Goal: Task Accomplishment & Management: Use online tool/utility

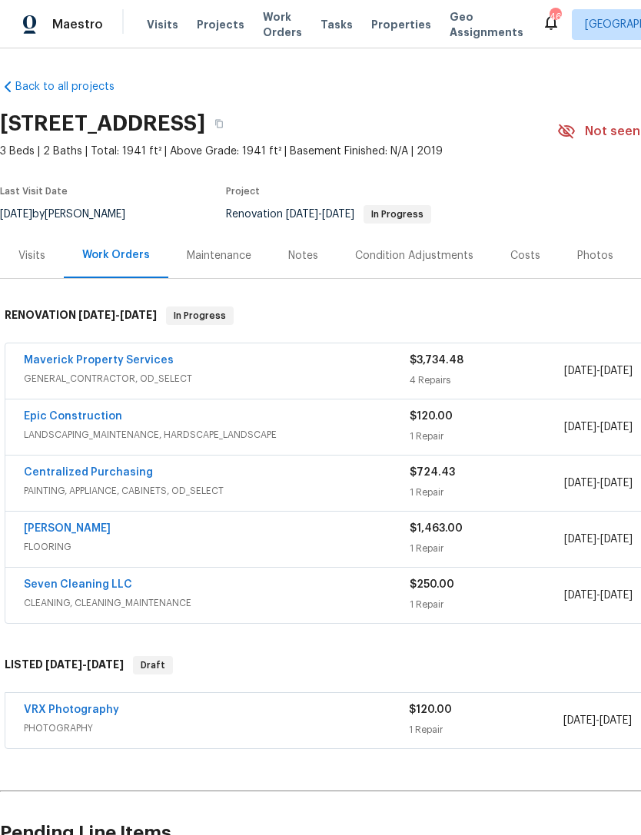
click at [271, 24] on span "Work Orders" at bounding box center [282, 24] width 39 height 31
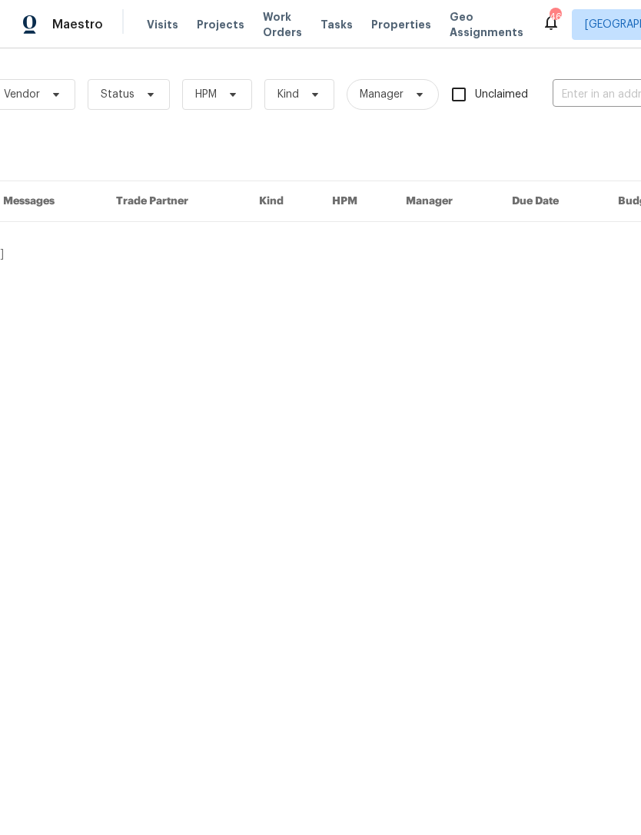
scroll to position [0, 105]
click at [592, 89] on input "text" at bounding box center [621, 95] width 154 height 24
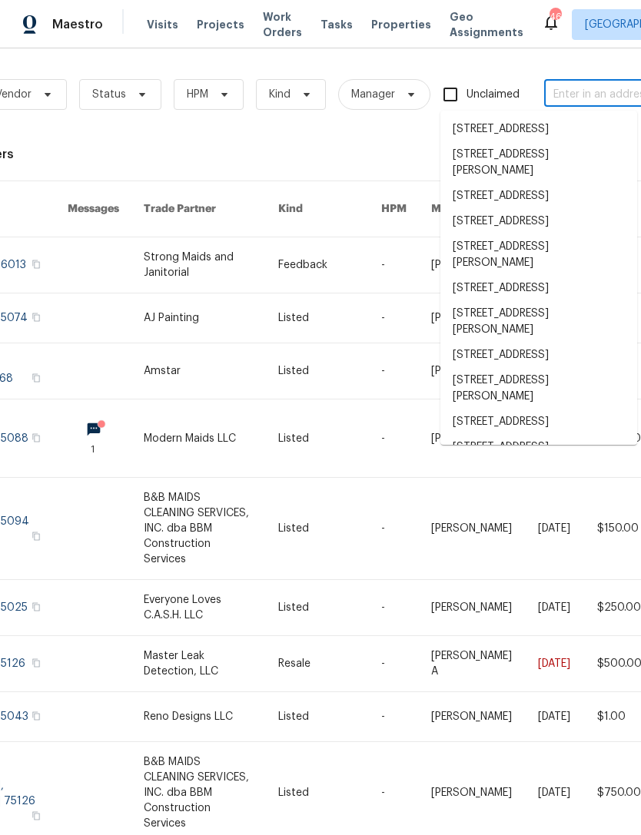
click at [394, 39] on div "Visits Projects Work Orders Tasks Properties Geo Assignments" at bounding box center [344, 24] width 395 height 31
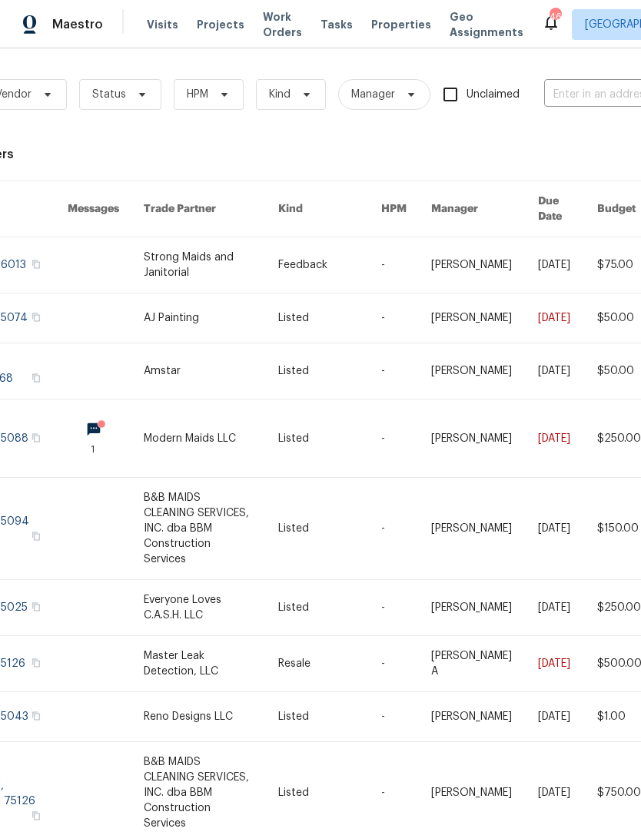
click at [389, 131] on div "Work Orders Vendor Status HPM Kind Manager Unclaimed ​ View Reno Index 118082 w…" at bounding box center [329, 497] width 868 height 873
click at [379, 27] on span "Properties" at bounding box center [401, 24] width 60 height 15
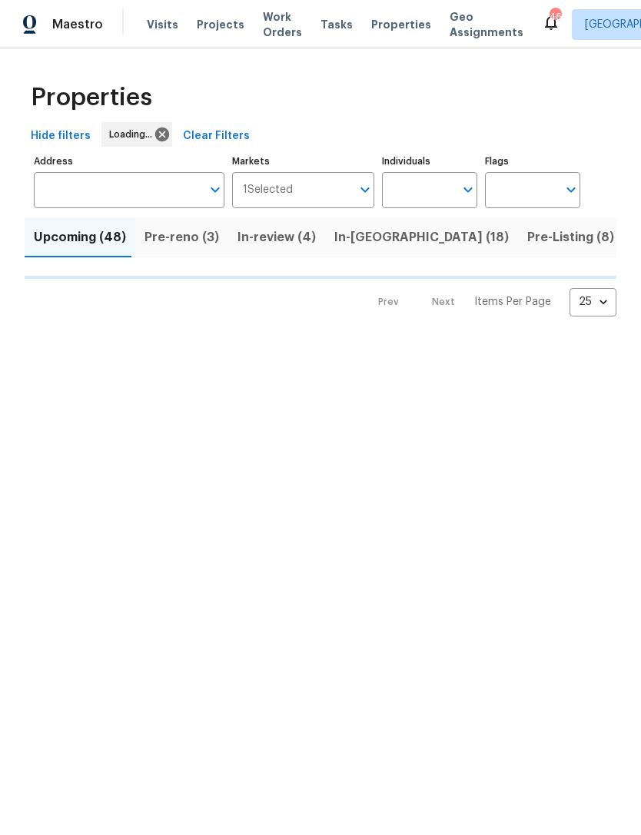
click at [410, 192] on input "Individuals" at bounding box center [418, 190] width 72 height 36
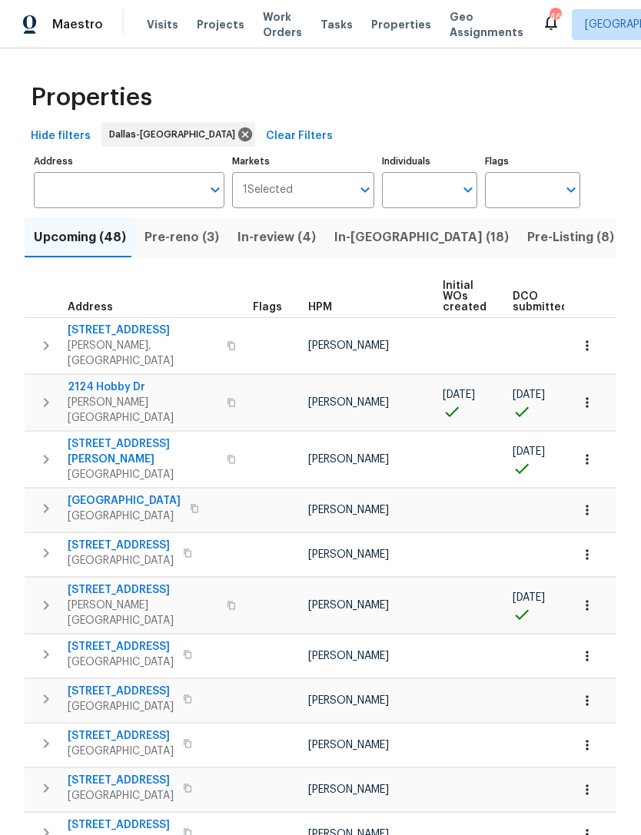
click at [433, 193] on input "Individuals" at bounding box center [418, 190] width 72 height 36
type input "alicia"
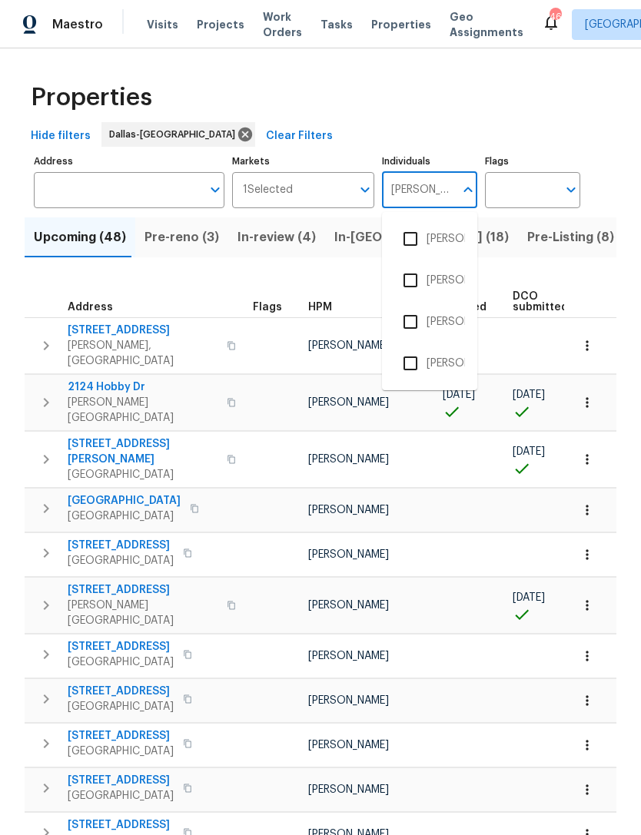
click at [423, 247] on input "checkbox" at bounding box center [410, 239] width 32 height 32
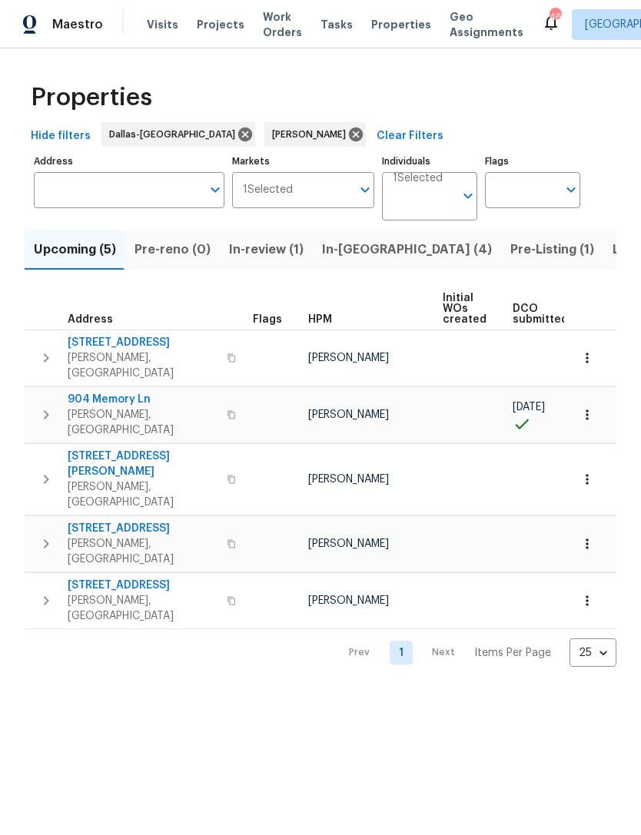
click at [369, 248] on span "In-reno (4)" at bounding box center [407, 250] width 170 height 22
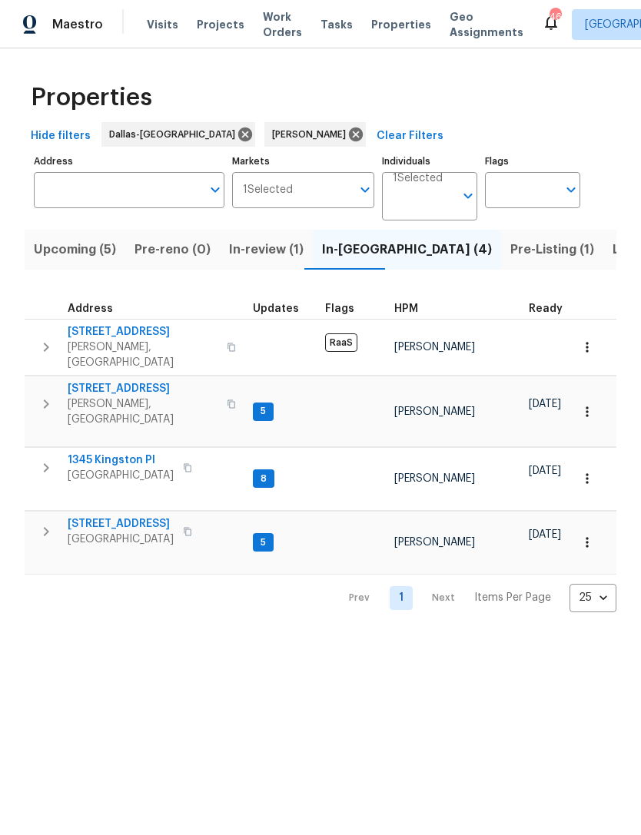
click at [510, 258] on span "Pre-Listing (1)" at bounding box center [552, 250] width 84 height 22
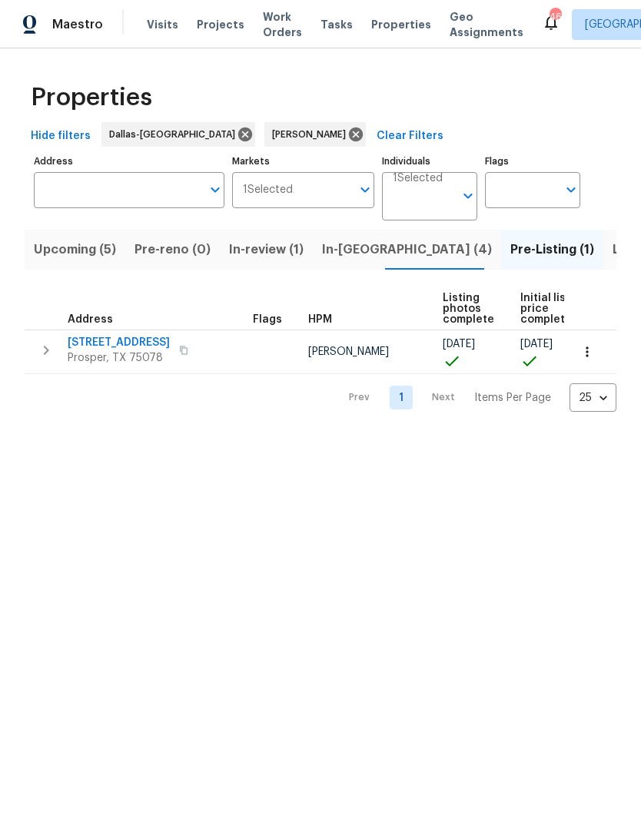
click at [612, 248] on span "Listed (29)" at bounding box center [645, 250] width 66 height 22
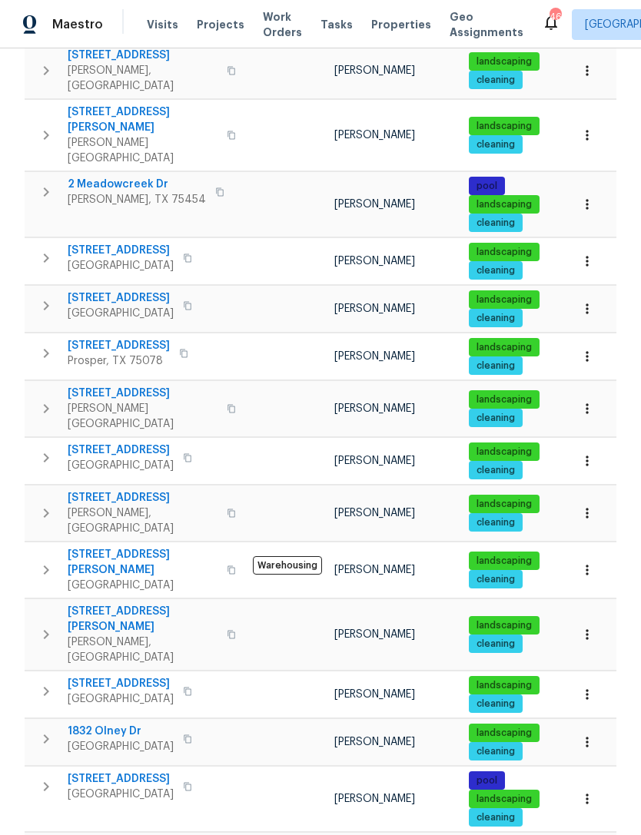
scroll to position [572, 0]
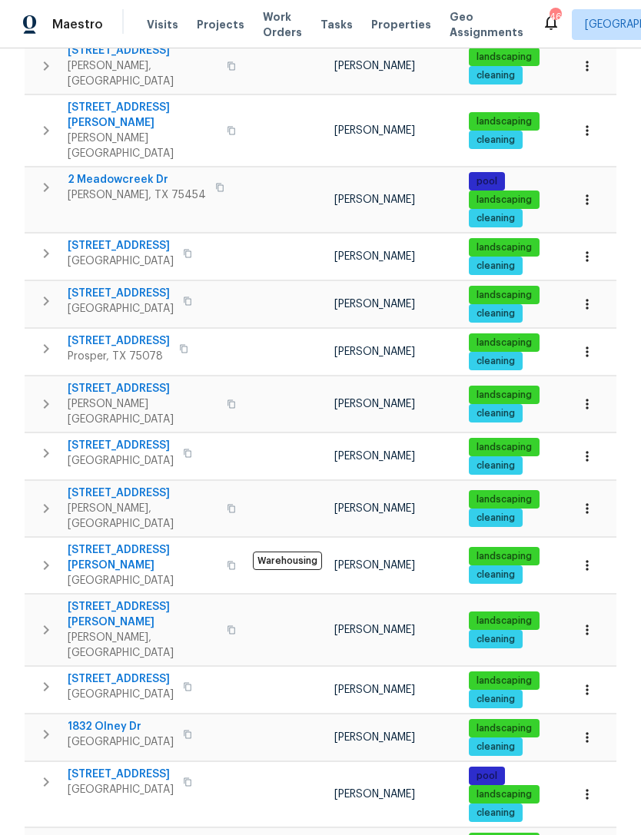
click at [135, 671] on span "321 Beacon Hill Dr" at bounding box center [121, 678] width 106 height 15
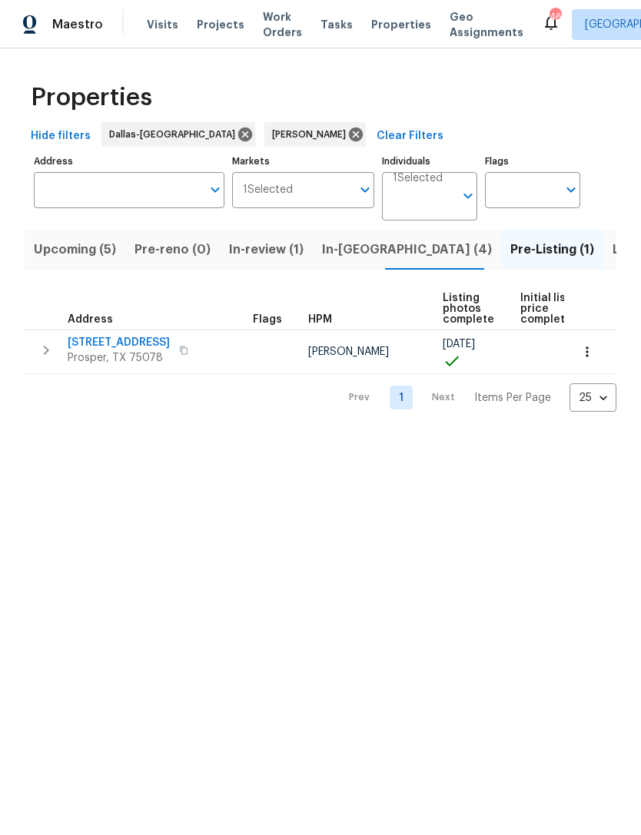
click at [167, 25] on span "Visits" at bounding box center [162, 24] width 31 height 15
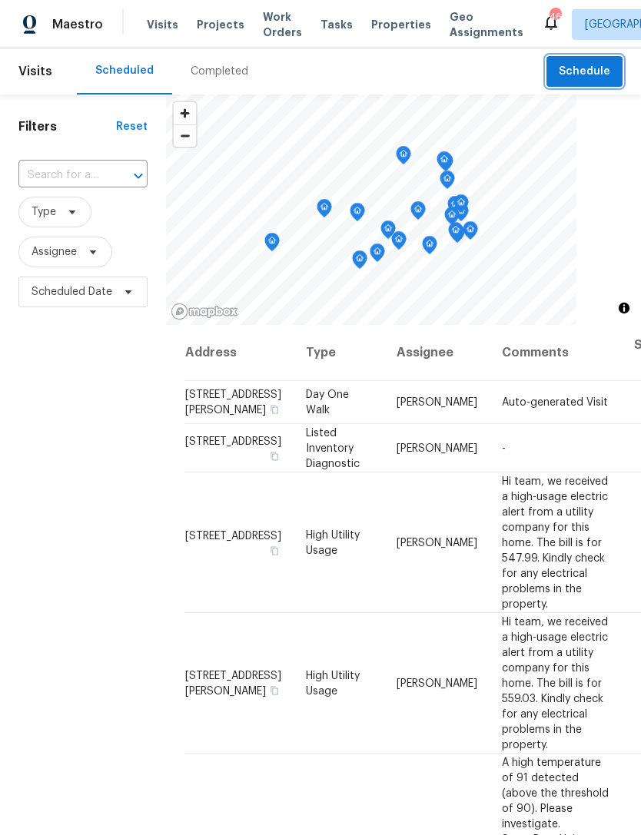
click at [581, 69] on span "Schedule" at bounding box center [583, 71] width 51 height 19
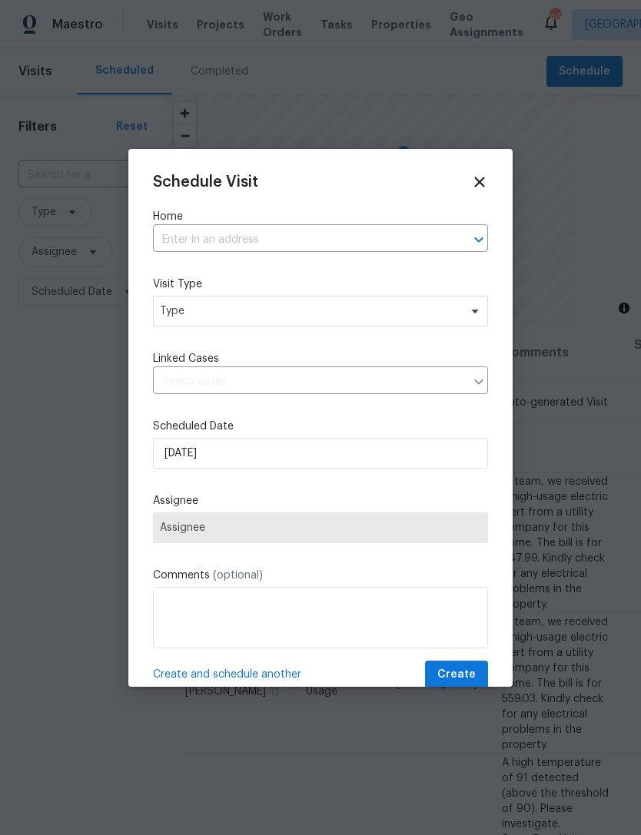
click at [326, 251] on input "text" at bounding box center [299, 240] width 292 height 24
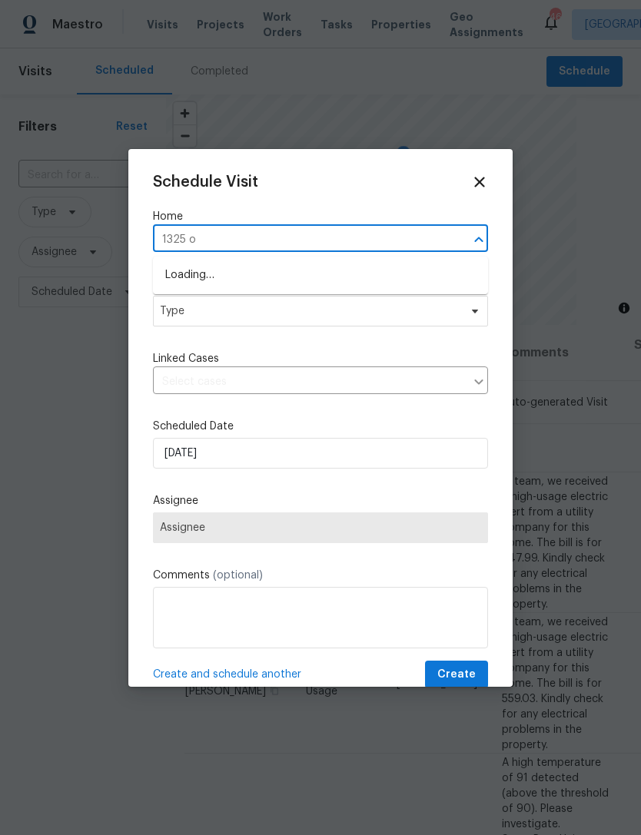
type input "1325"
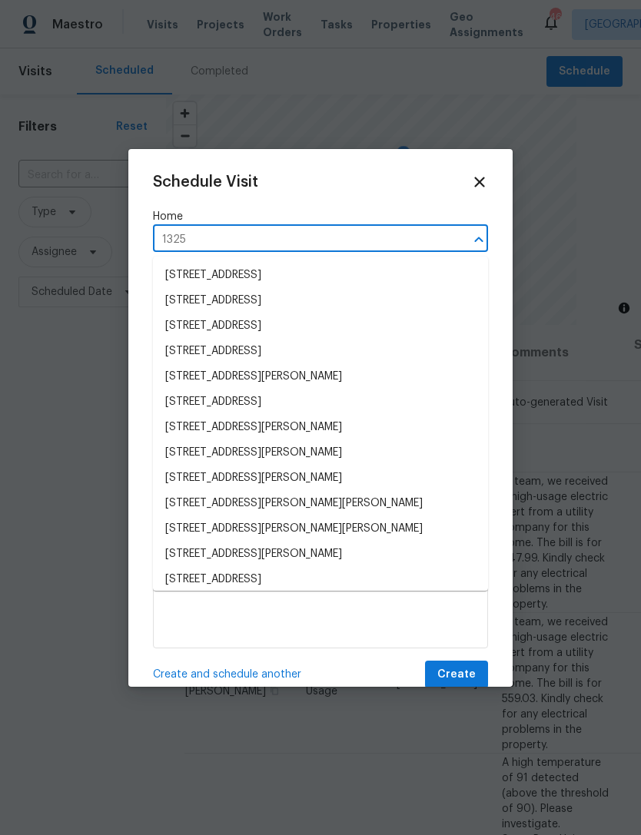
click at [281, 528] on li "1325 Tidwell Ln, Celina, TX 75009" at bounding box center [320, 528] width 335 height 25
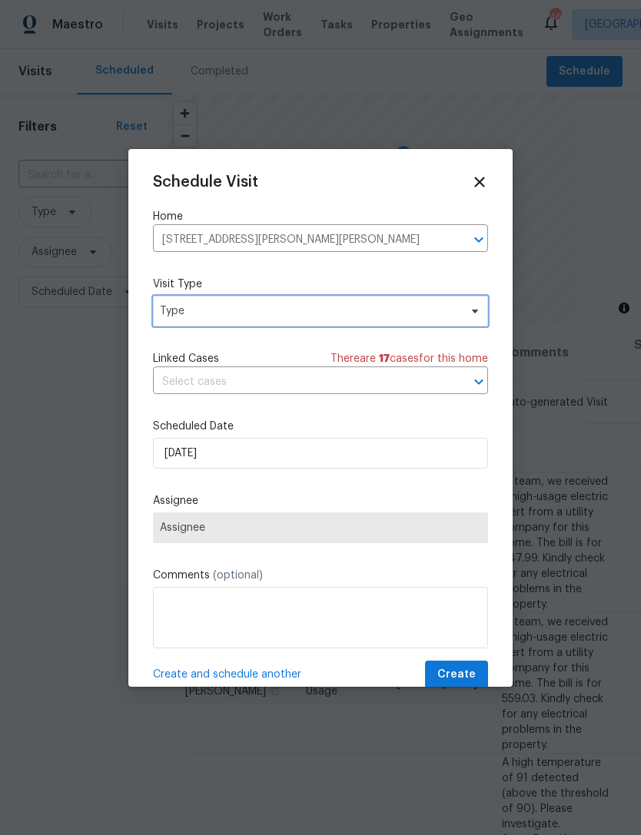
click at [269, 324] on span "Type" at bounding box center [320, 311] width 335 height 31
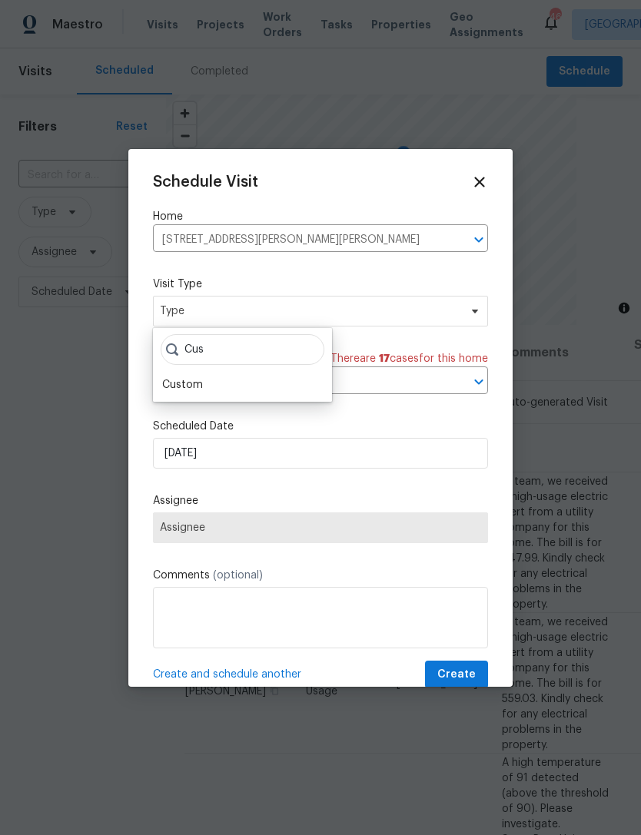
type input "Cus"
click at [196, 379] on div "Custom" at bounding box center [182, 384] width 41 height 15
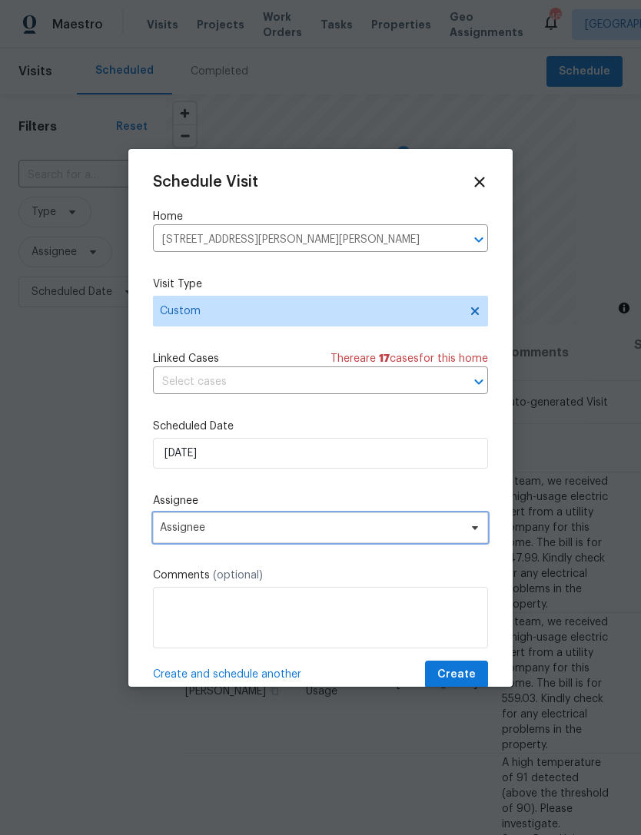
click at [246, 540] on span "Assignee" at bounding box center [320, 527] width 335 height 31
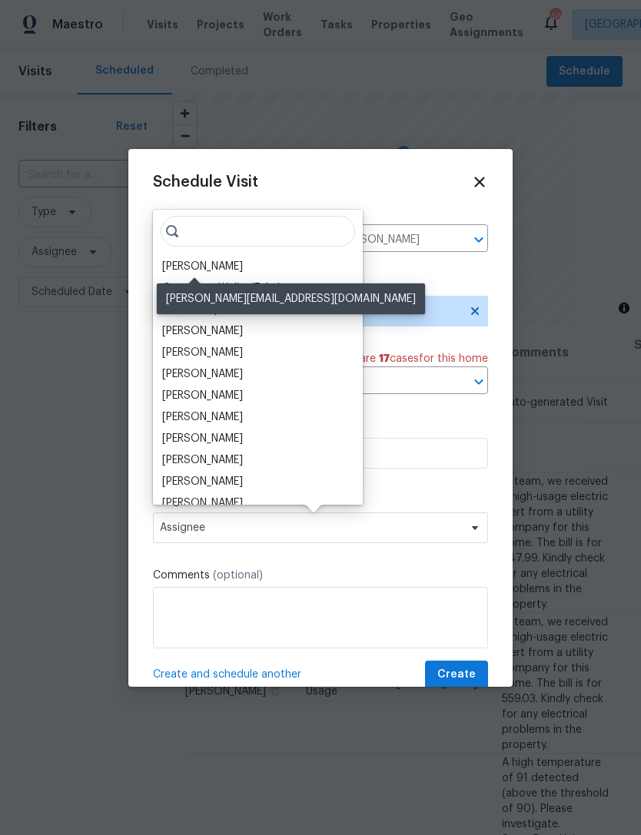
click at [201, 261] on div "[PERSON_NAME]" at bounding box center [202, 266] width 81 height 15
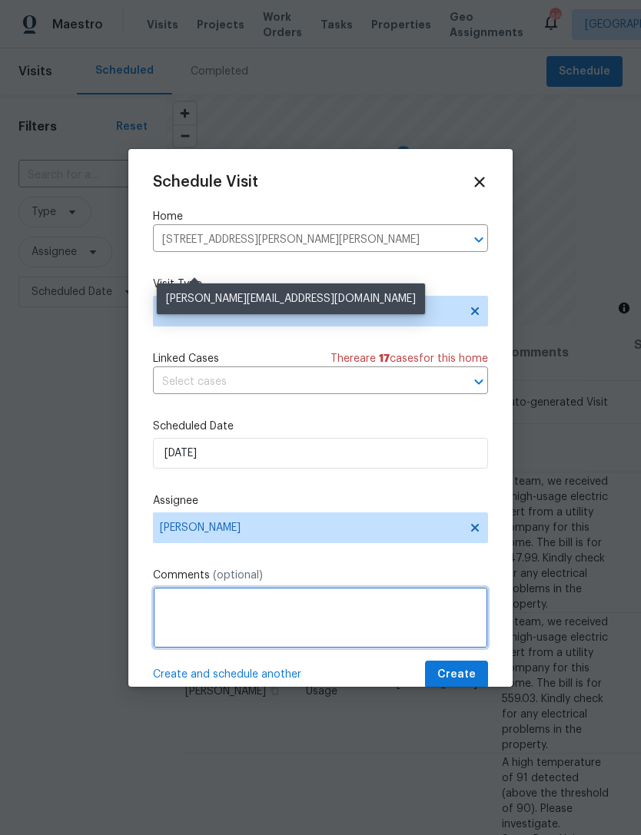
click at [323, 609] on textarea at bounding box center [320, 617] width 335 height 61
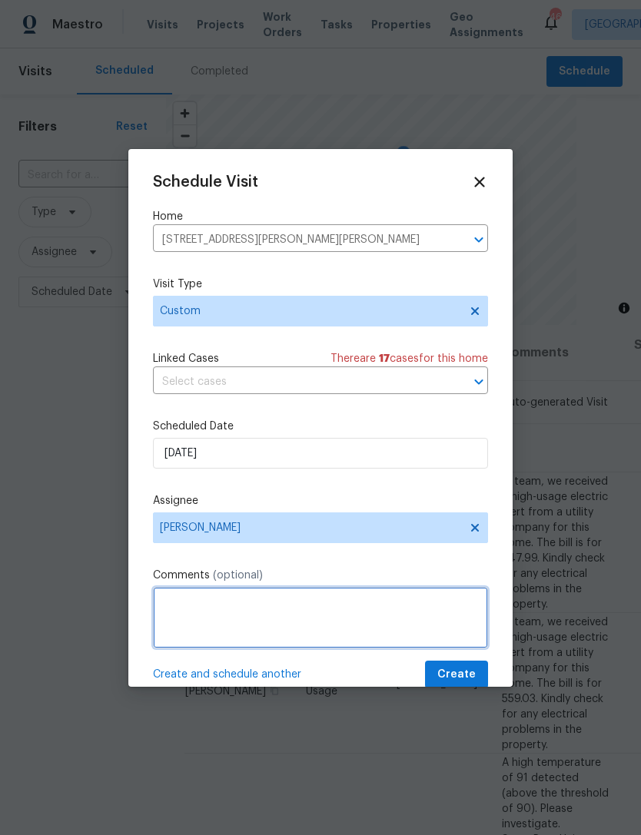
scroll to position [49, 0]
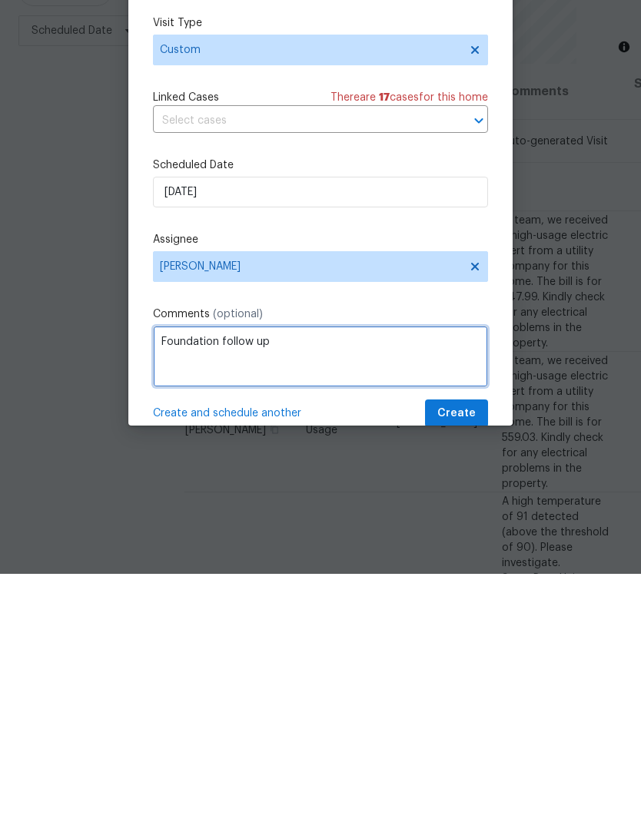
type textarea "Foundation follow up"
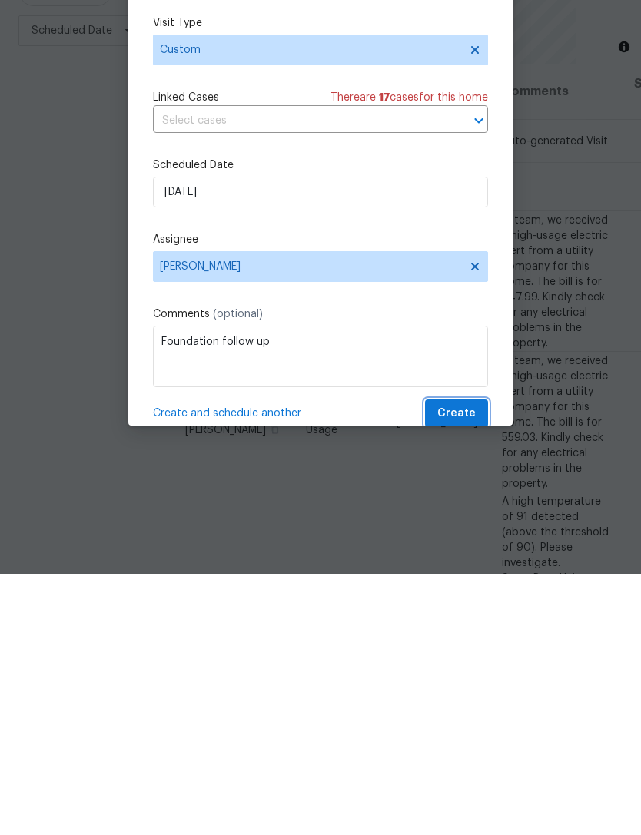
click at [480, 661] on button "Create" at bounding box center [456, 675] width 63 height 28
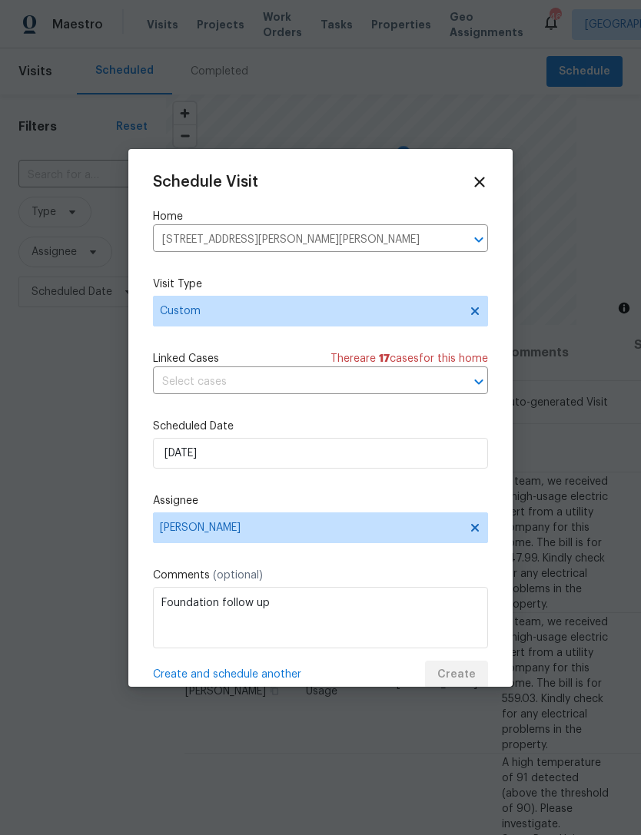
scroll to position [0, 0]
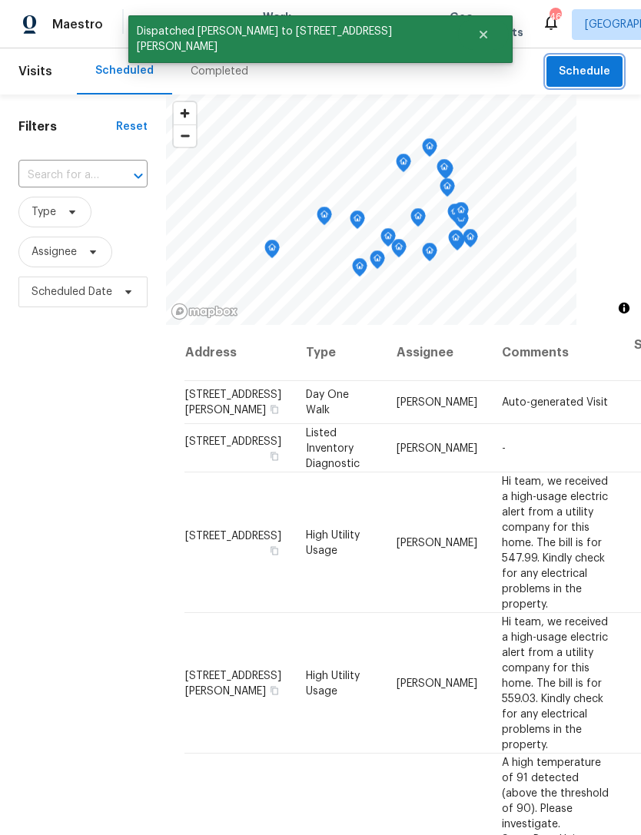
click at [600, 78] on span "Schedule" at bounding box center [583, 71] width 51 height 19
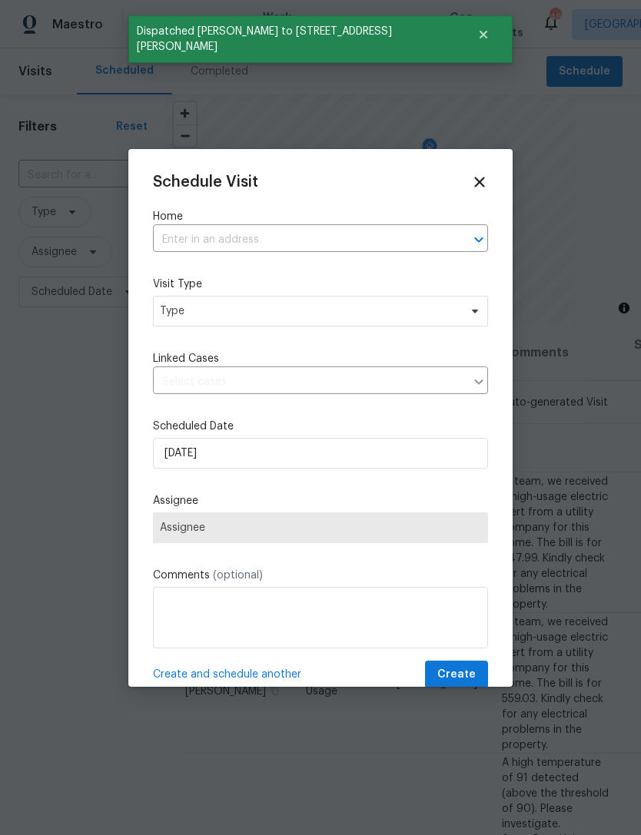
click at [280, 243] on input "text" at bounding box center [299, 240] width 292 height 24
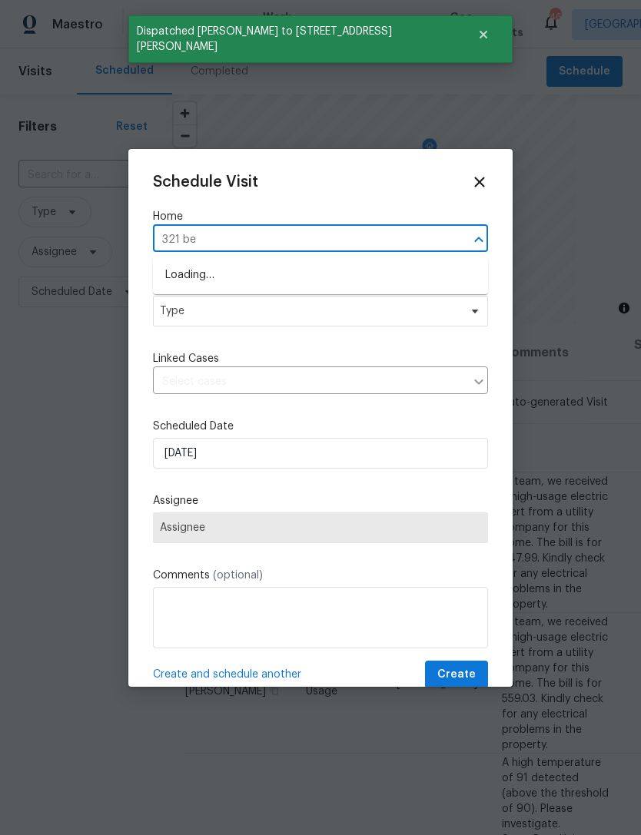
type input "321 bea"
click at [253, 276] on li "321 Beacon Hill Dr, Allen, TX 75013" at bounding box center [320, 275] width 335 height 25
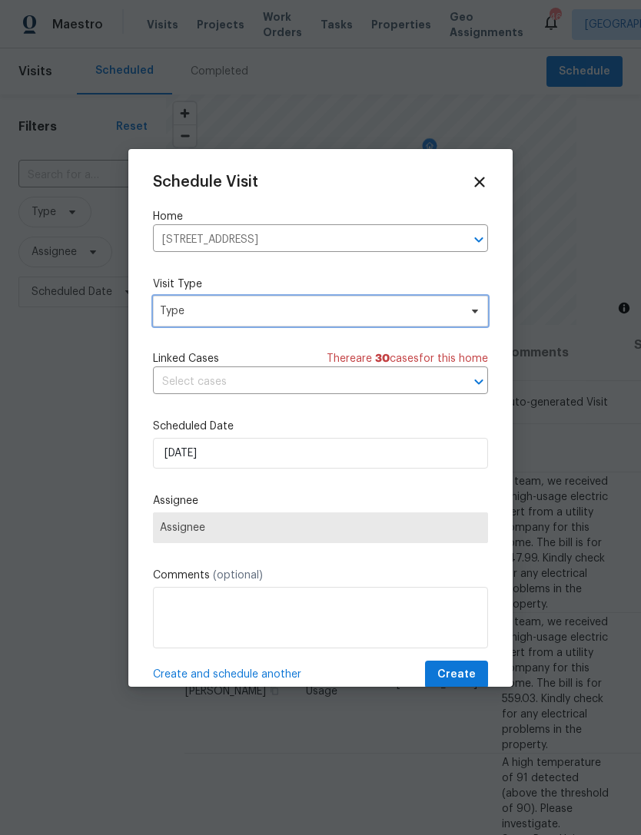
click at [270, 322] on span "Type" at bounding box center [320, 311] width 335 height 31
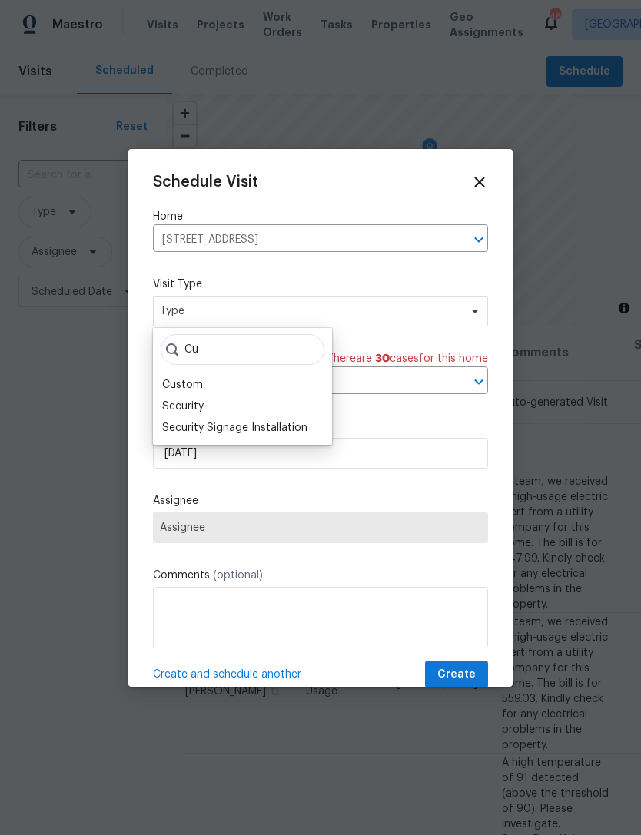
type input "Cu"
click at [192, 384] on div "Custom" at bounding box center [182, 384] width 41 height 15
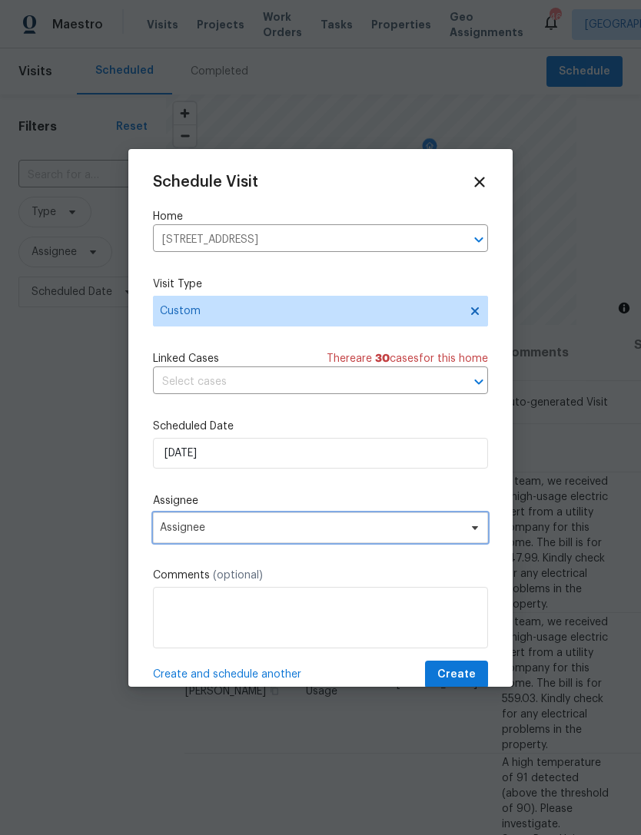
click at [247, 528] on span "Assignee" at bounding box center [310, 528] width 301 height 12
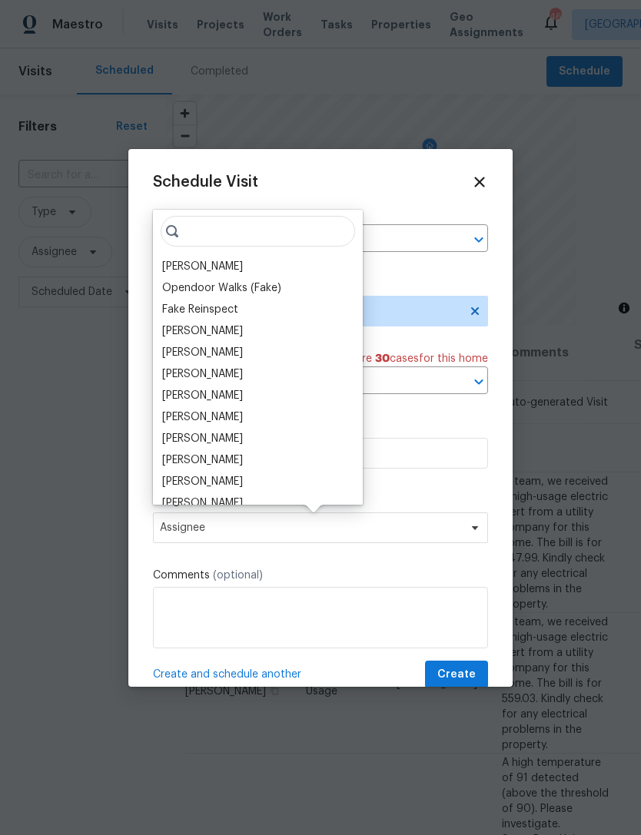
click at [221, 262] on div "[PERSON_NAME]" at bounding box center [202, 266] width 81 height 15
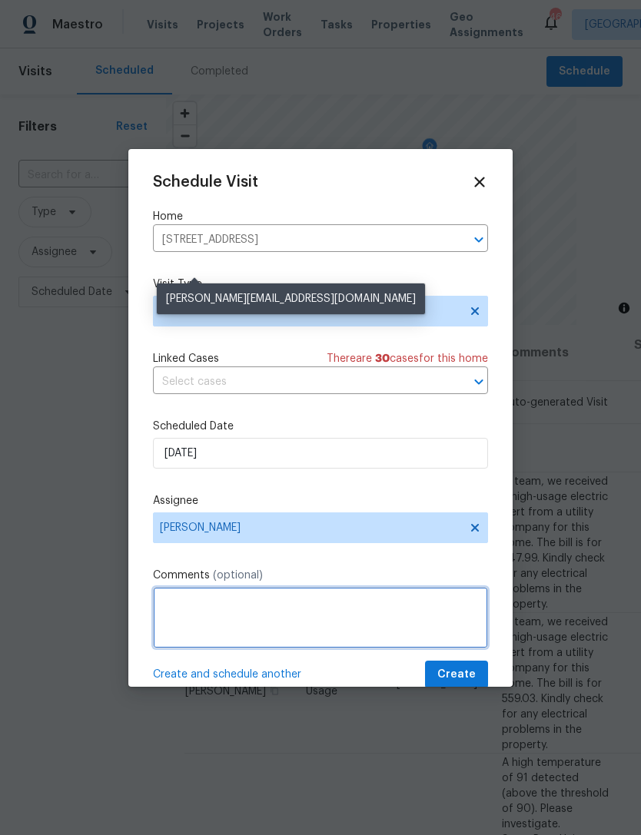
click at [332, 606] on textarea at bounding box center [320, 617] width 335 height 61
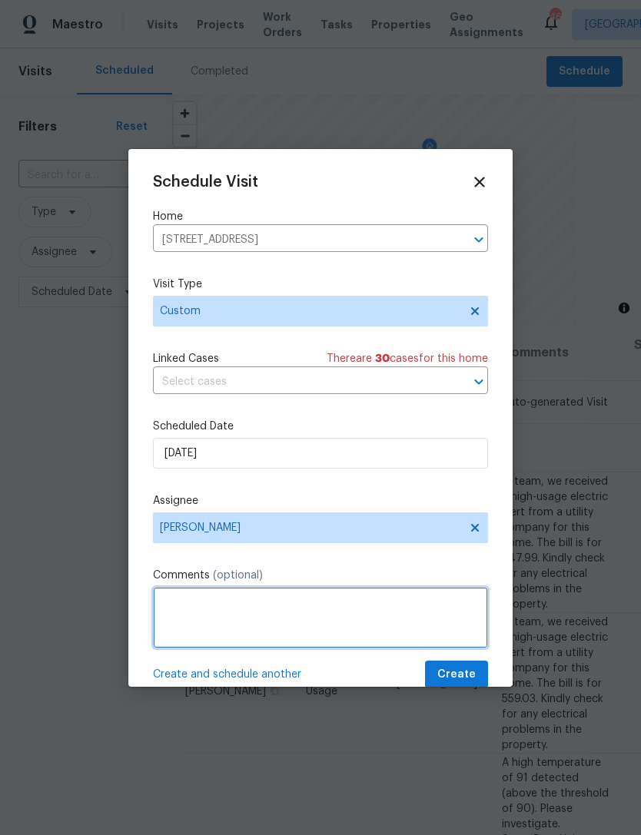
scroll to position [49, 0]
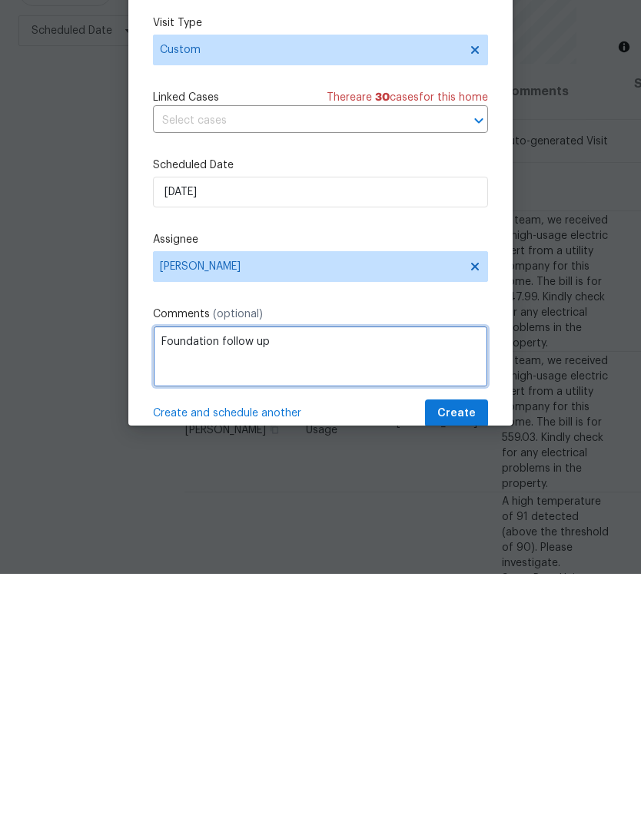
type textarea "Foundation follow up"
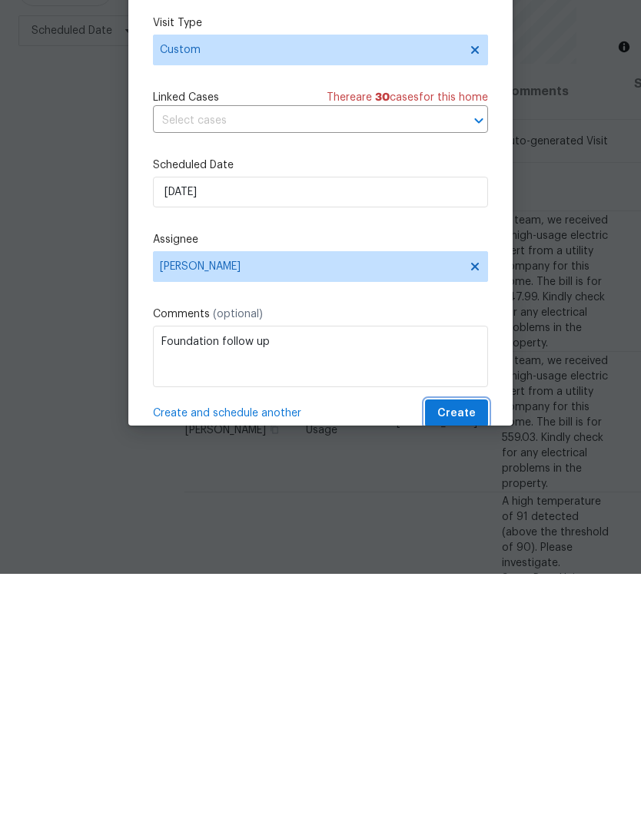
click at [468, 665] on span "Create" at bounding box center [456, 674] width 38 height 19
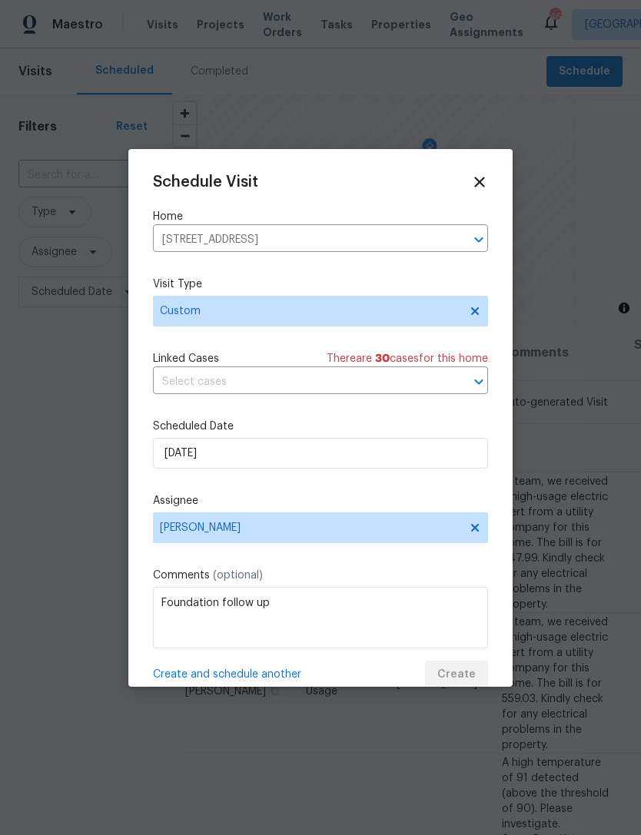
scroll to position [0, 0]
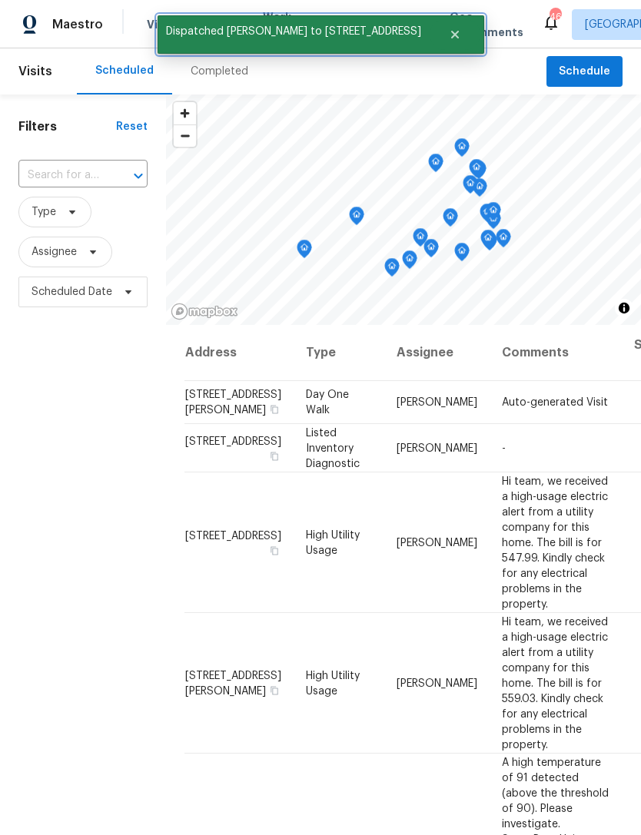
click at [450, 37] on icon "Close" at bounding box center [454, 35] width 8 height 8
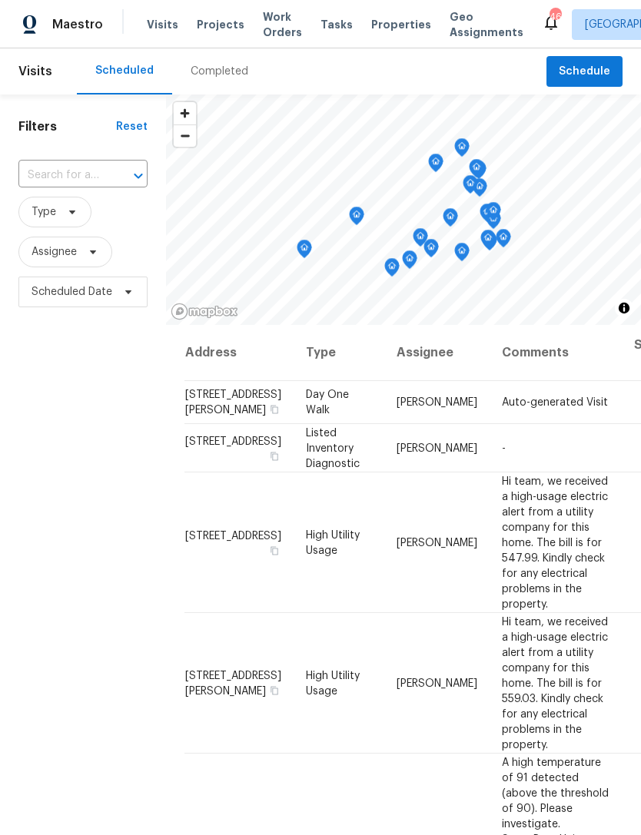
click at [286, 30] on span "Work Orders" at bounding box center [282, 24] width 39 height 31
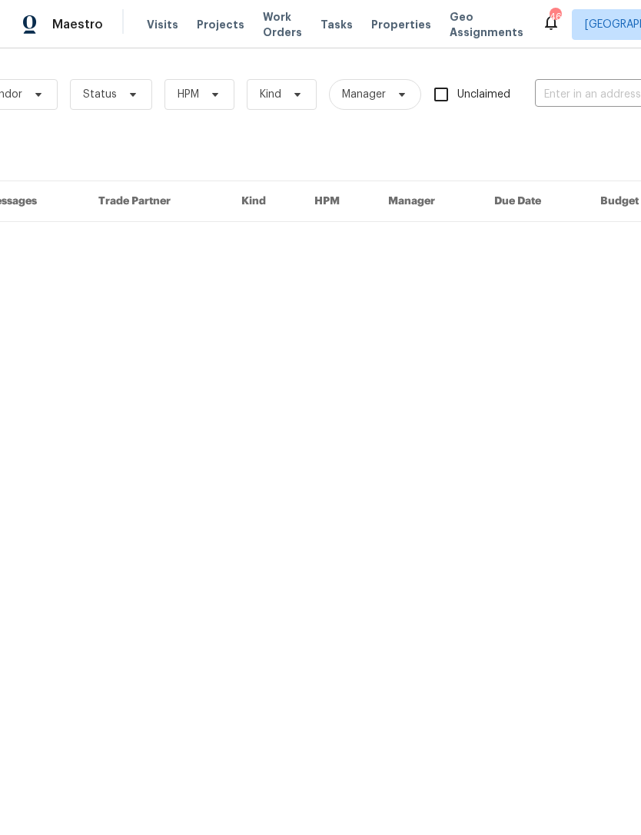
scroll to position [0, 120]
click at [571, 106] on input "text" at bounding box center [606, 95] width 154 height 24
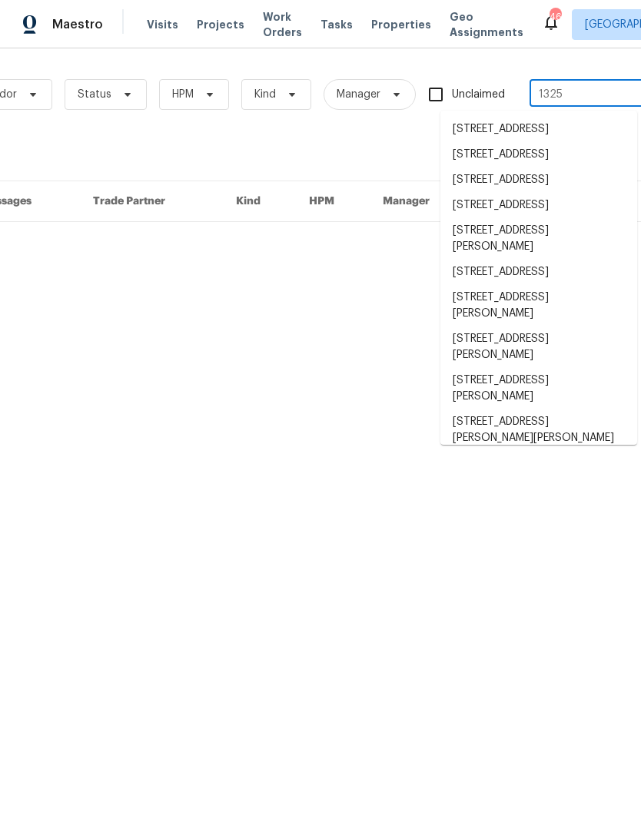
type input "1325 t"
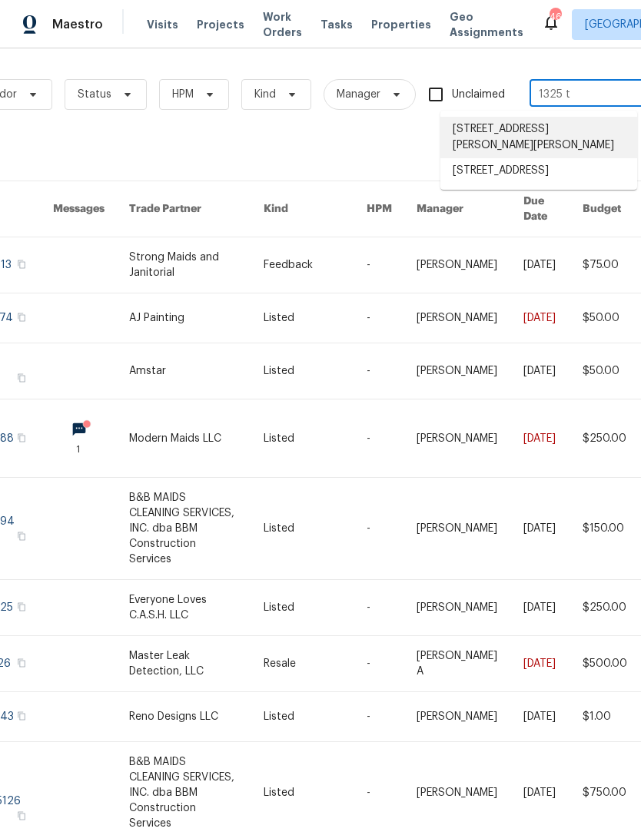
click at [564, 129] on li "1325 Tidwell Ln, Celina, TX 75009" at bounding box center [538, 137] width 197 height 41
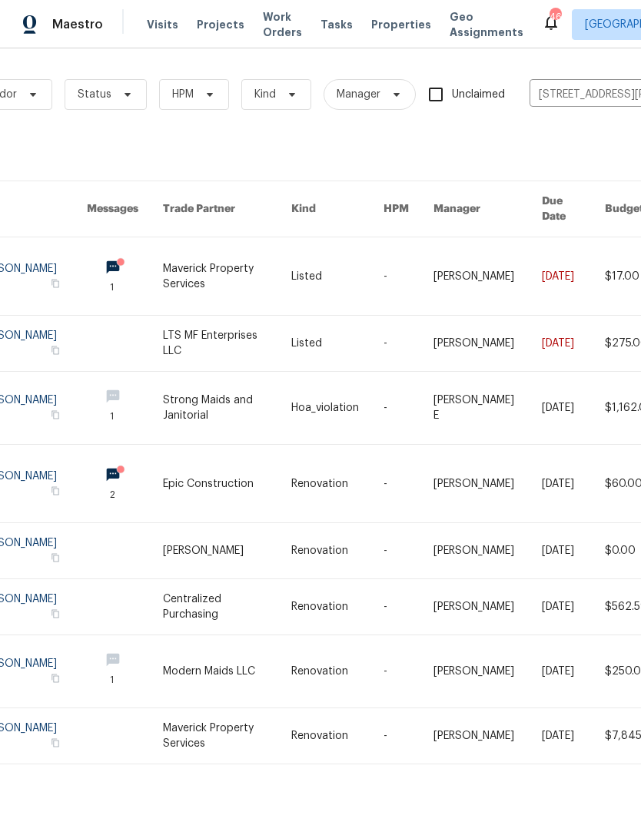
click at [187, 265] on link at bounding box center [227, 276] width 128 height 78
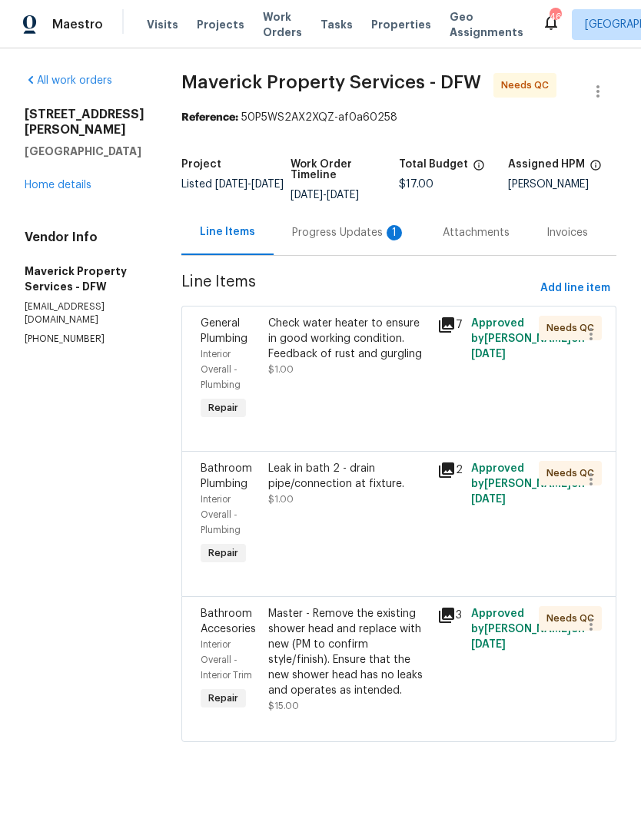
click at [75, 180] on link "Home details" at bounding box center [58, 185] width 67 height 11
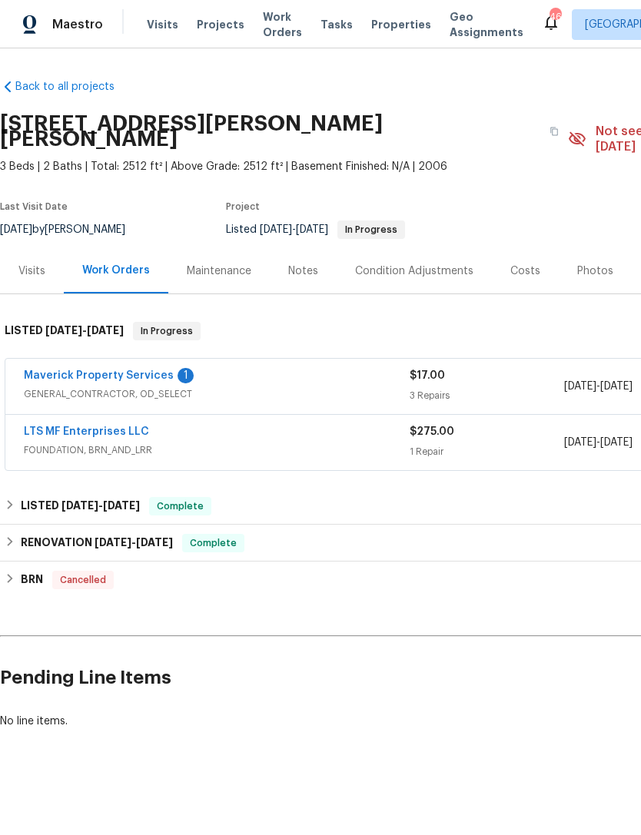
click at [159, 370] on link "Maverick Property Services" at bounding box center [99, 375] width 150 height 11
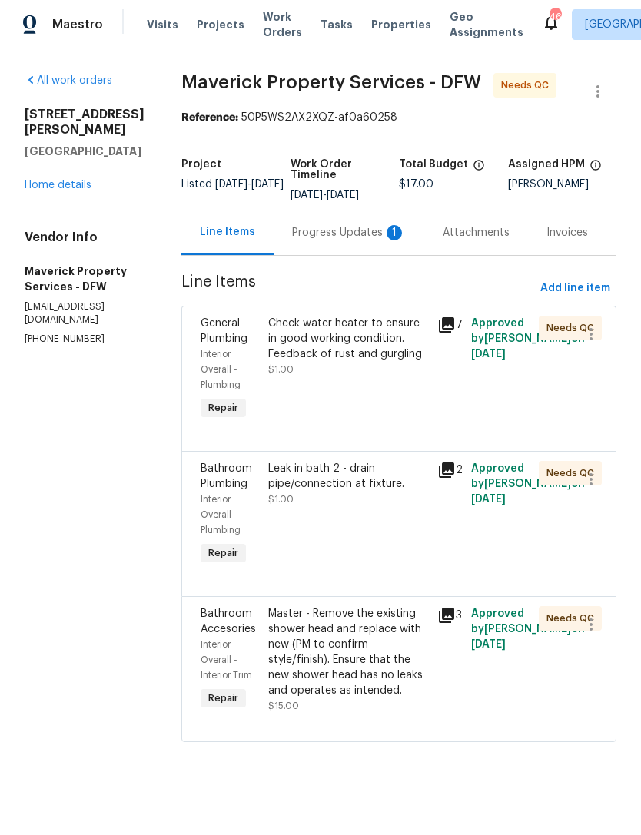
click at [366, 240] on div "Progress Updates 1" at bounding box center [349, 232] width 114 height 15
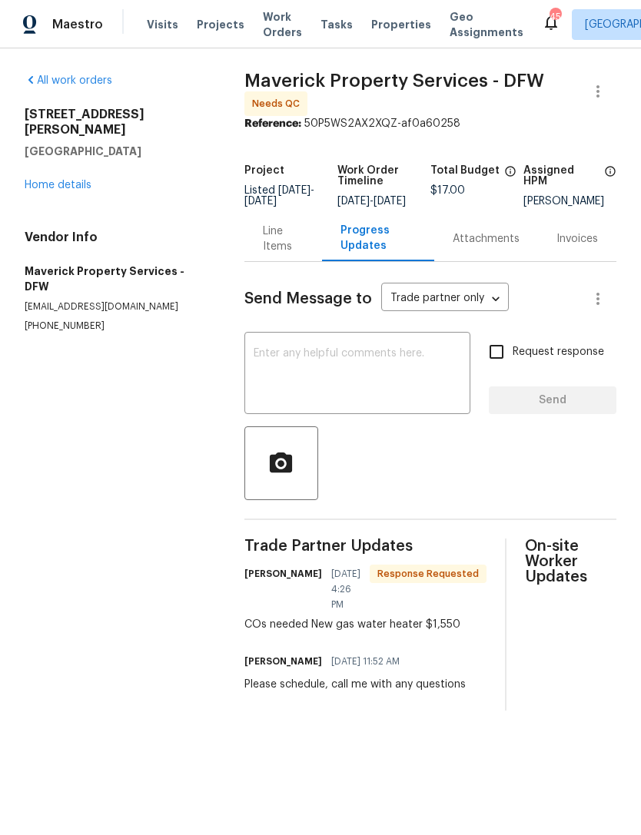
click at [273, 254] on div "Line Items" at bounding box center [283, 239] width 41 height 31
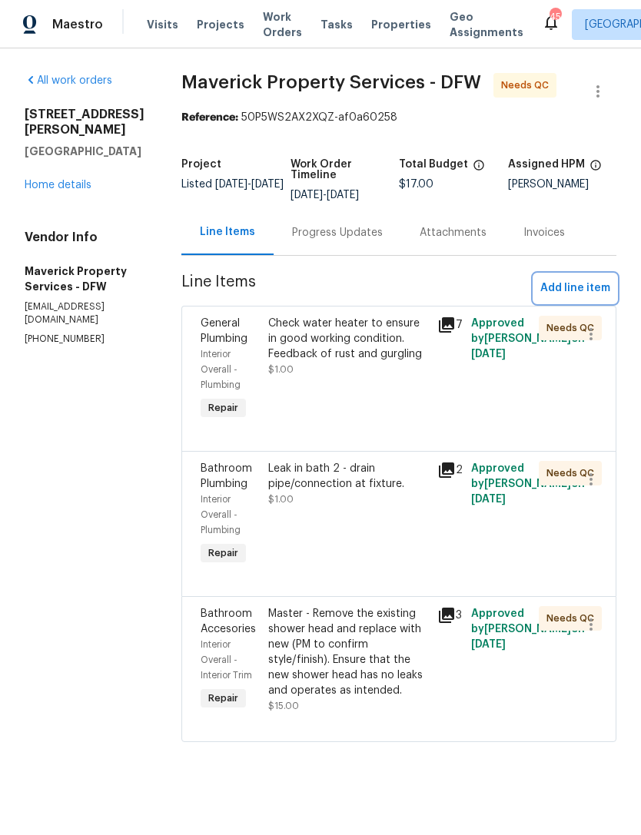
click at [578, 298] on span "Add line item" at bounding box center [575, 288] width 70 height 19
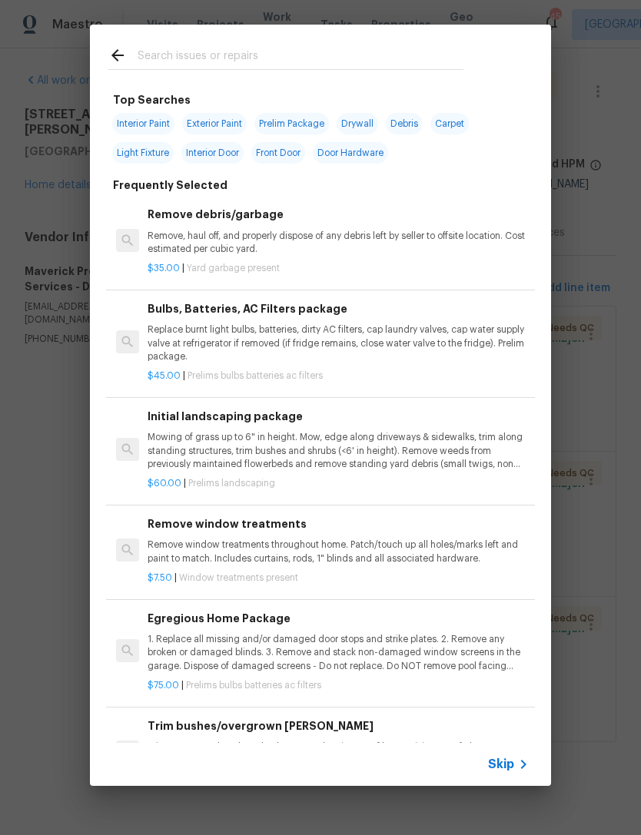
click at [327, 62] on input "text" at bounding box center [300, 57] width 326 height 23
type input "Gas water heater"
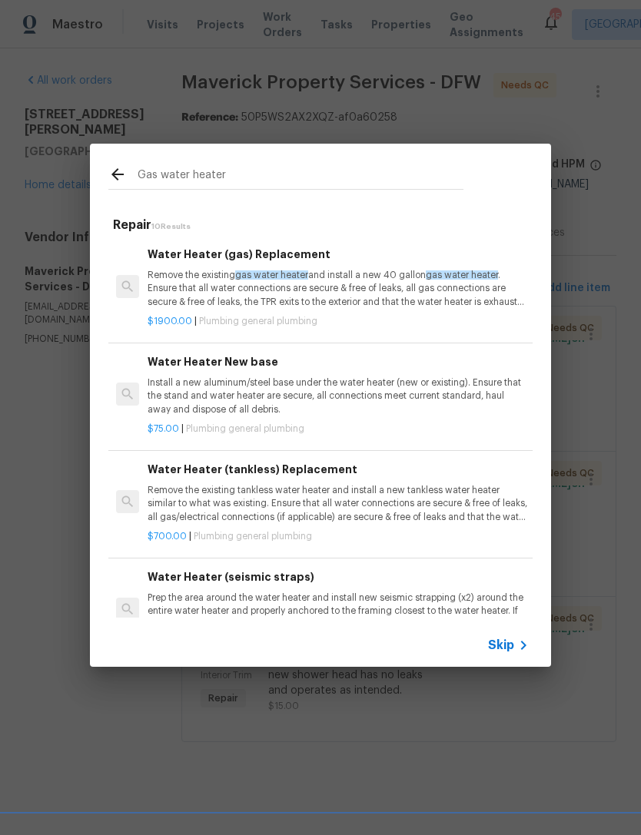
click at [334, 293] on p "Remove the existing gas water heater and install a new 40 gallon gas water heat…" at bounding box center [337, 288] width 381 height 39
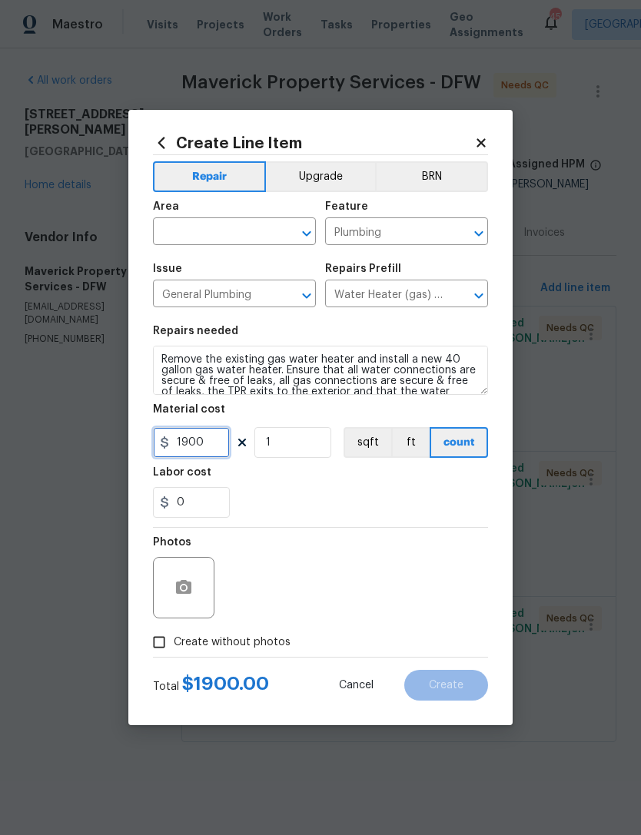
click at [216, 449] on input "1900" at bounding box center [191, 442] width 77 height 31
type input "1500"
click at [416, 535] on div "Photos" at bounding box center [320, 578] width 335 height 100
click at [255, 236] on input "text" at bounding box center [213, 233] width 120 height 24
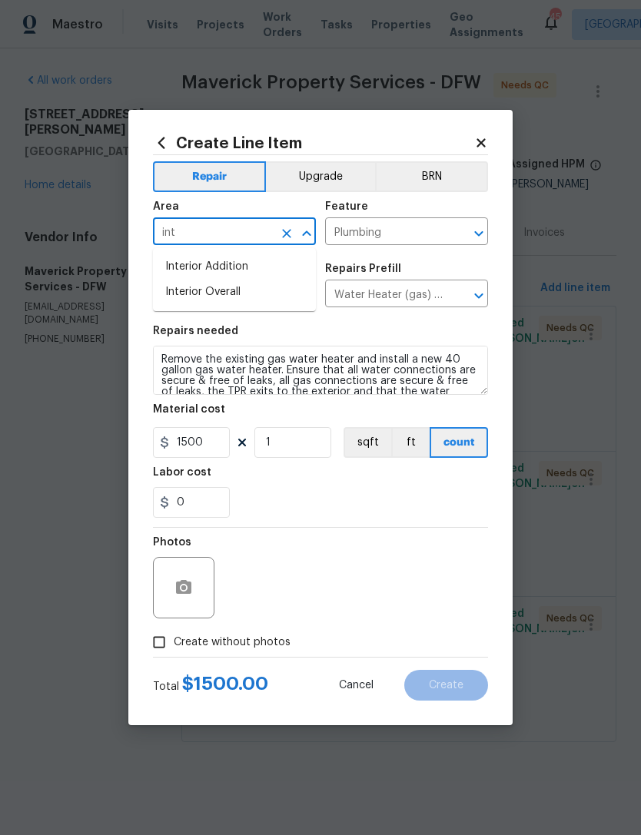
click at [252, 293] on li "Interior Overall" at bounding box center [234, 292] width 163 height 25
type input "Interior Overall"
click at [351, 554] on div "Photos" at bounding box center [320, 578] width 335 height 100
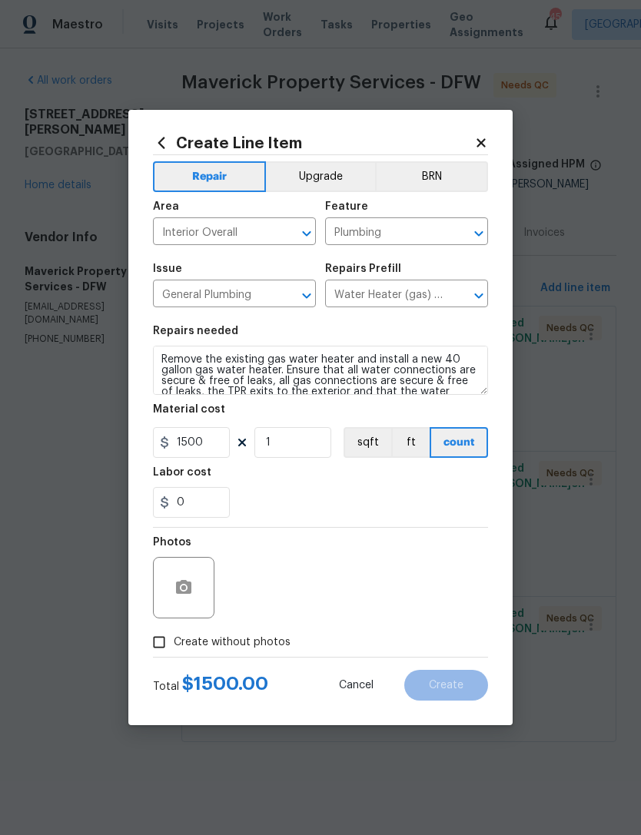
click at [246, 651] on span "Create without photos" at bounding box center [232, 642] width 117 height 16
click at [174, 651] on input "Create without photos" at bounding box center [158, 642] width 29 height 29
checkbox input "true"
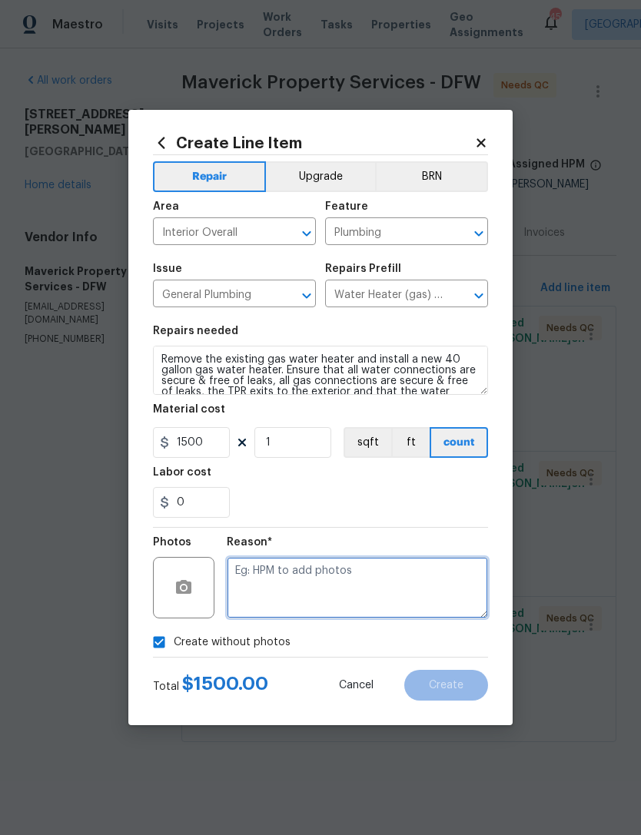
click at [355, 601] on textarea at bounding box center [357, 587] width 261 height 61
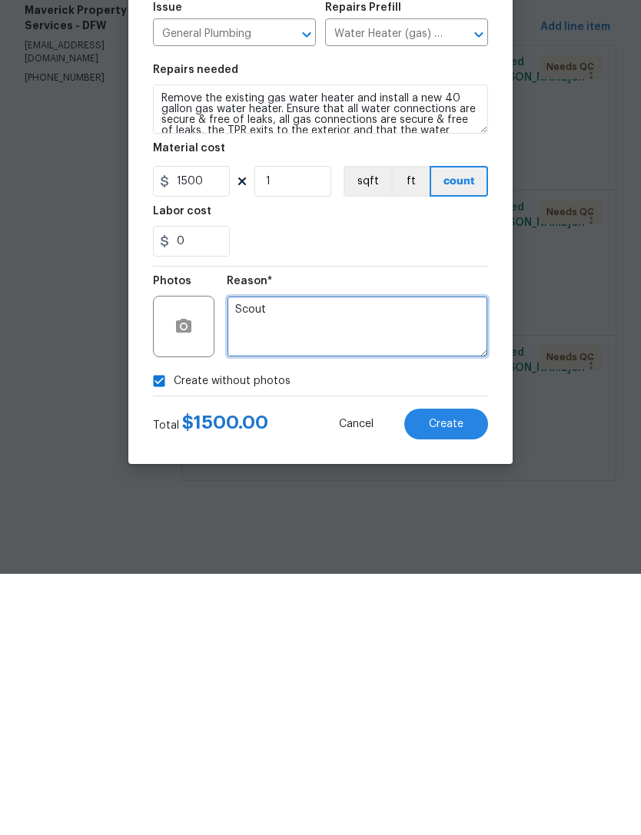
type textarea "Scout"
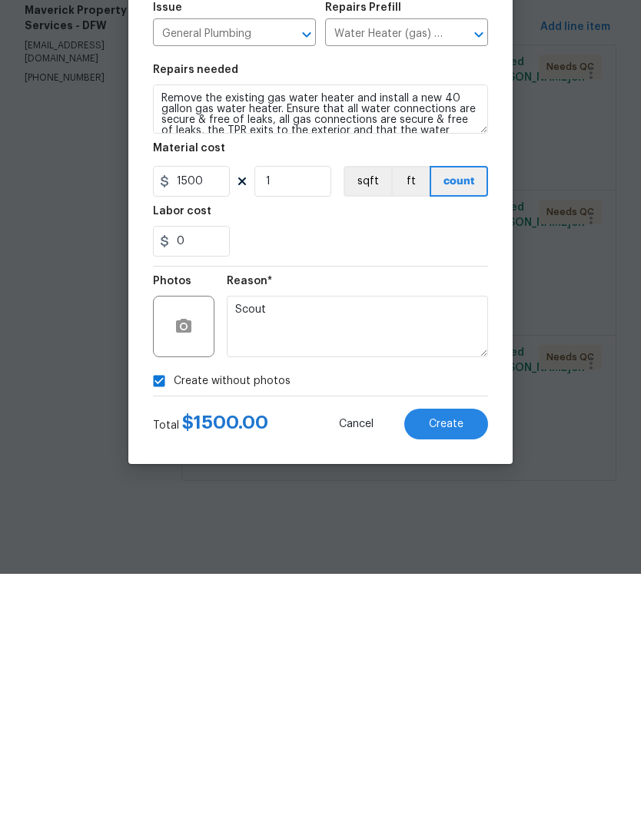
click at [445, 670] on button "Create" at bounding box center [446, 685] width 84 height 31
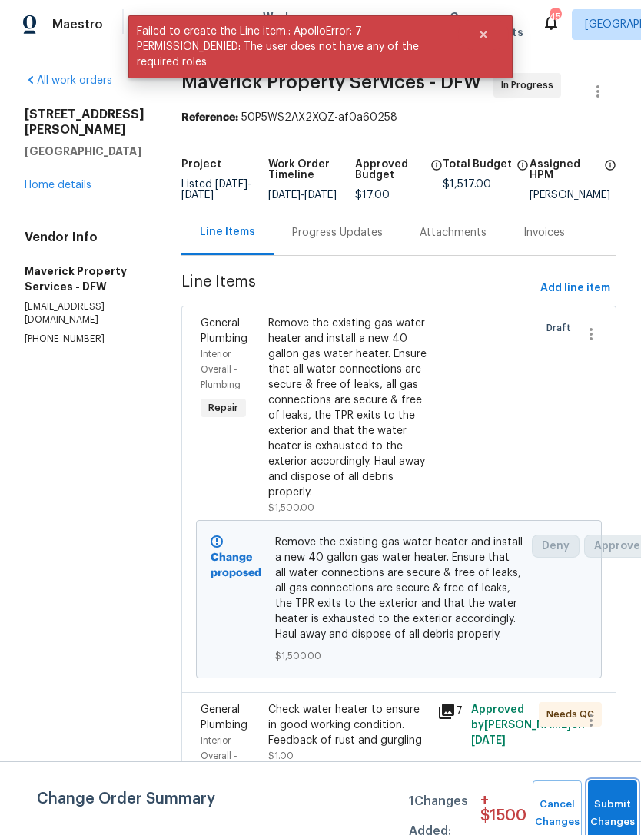
click at [617, 793] on button "Submit Changes" at bounding box center [612, 813] width 49 height 66
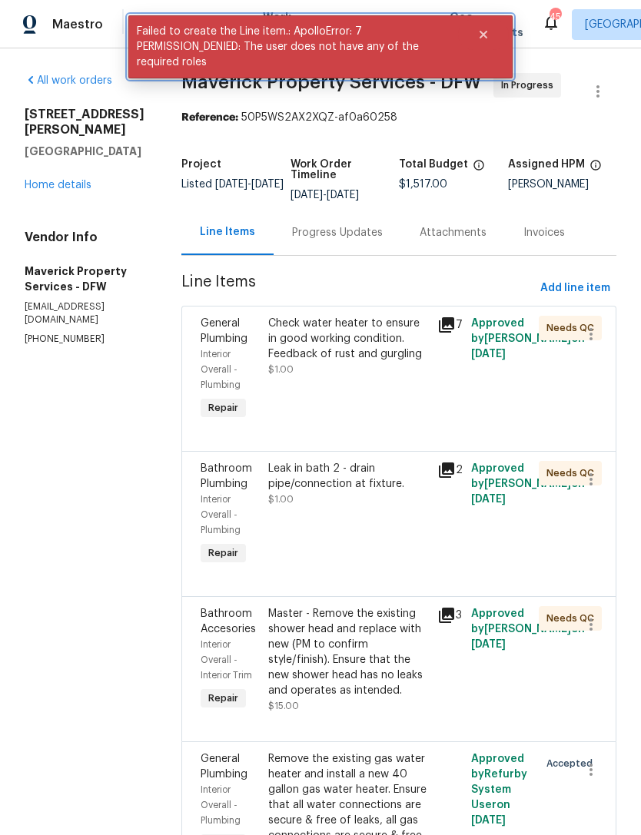
click at [483, 28] on icon "Close" at bounding box center [483, 34] width 12 height 12
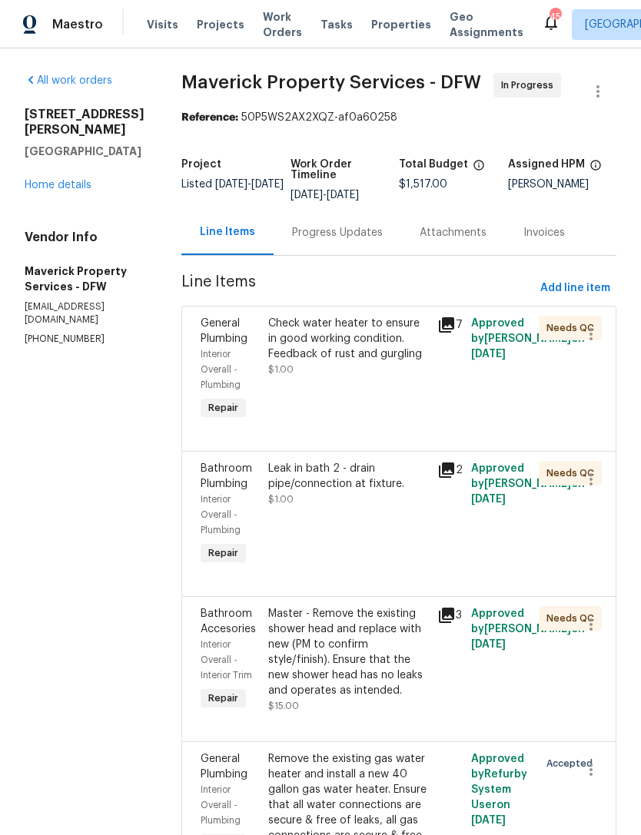
click at [272, 38] on span "Work Orders" at bounding box center [282, 24] width 39 height 31
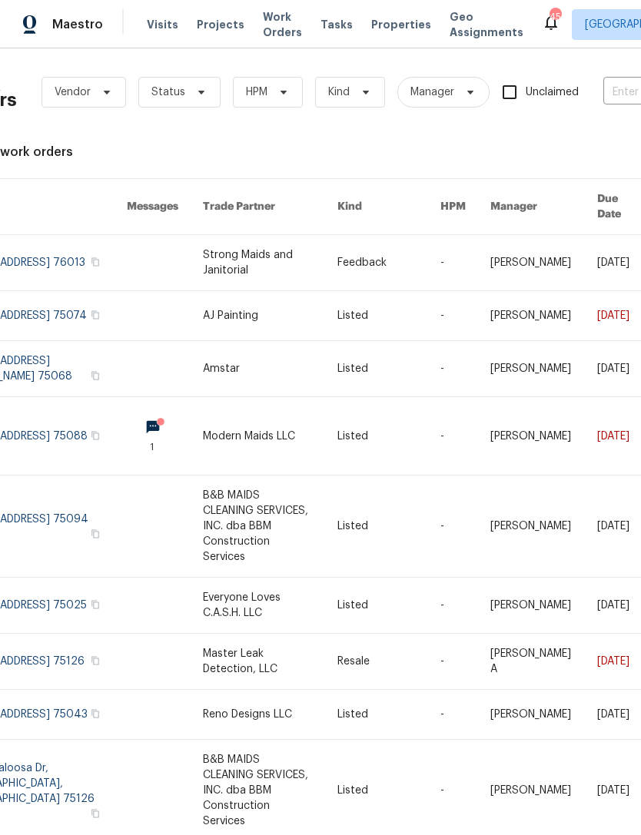
scroll to position [4, 46]
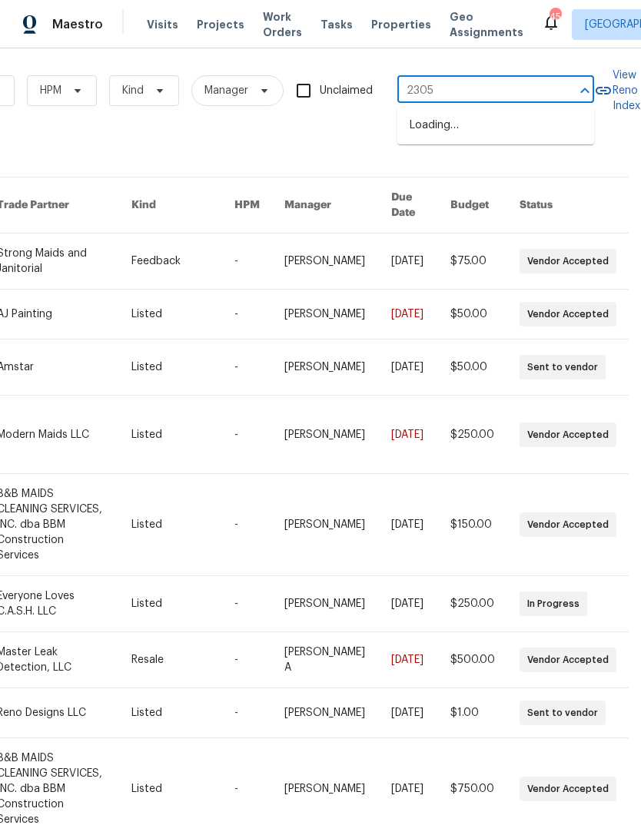
type input "2305 r"
click at [500, 171] on li "2305 Rockhill Rd, McKinney, TX 75072" at bounding box center [495, 158] width 197 height 41
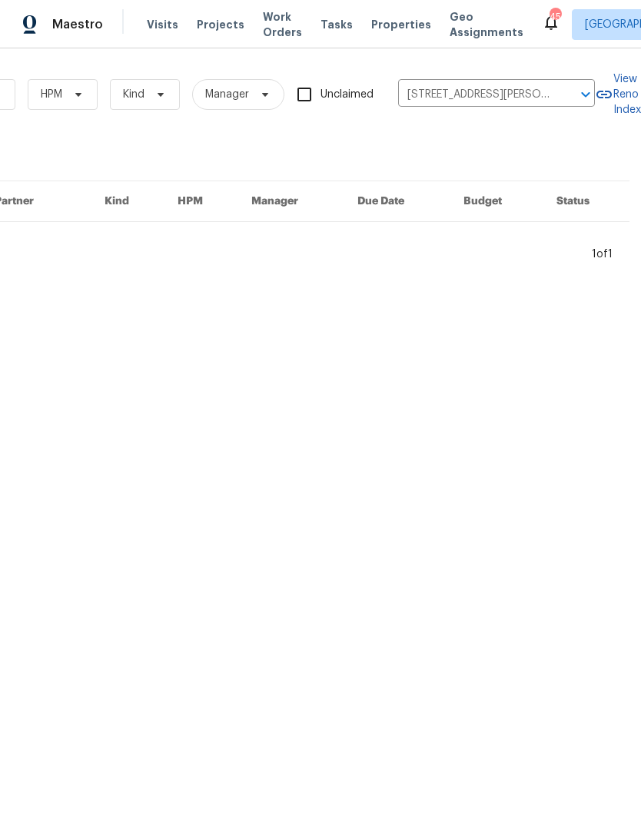
scroll to position [0, 253]
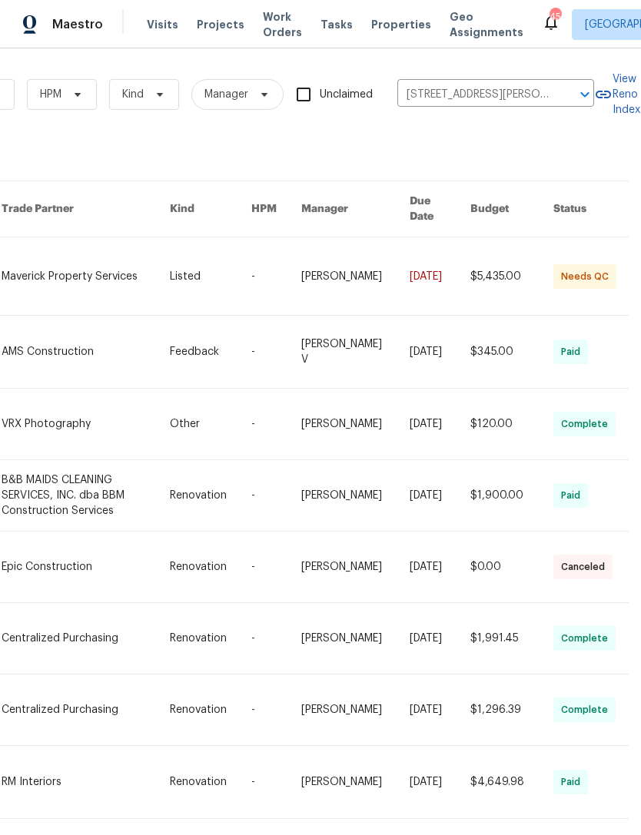
click at [55, 274] on link at bounding box center [86, 276] width 168 height 78
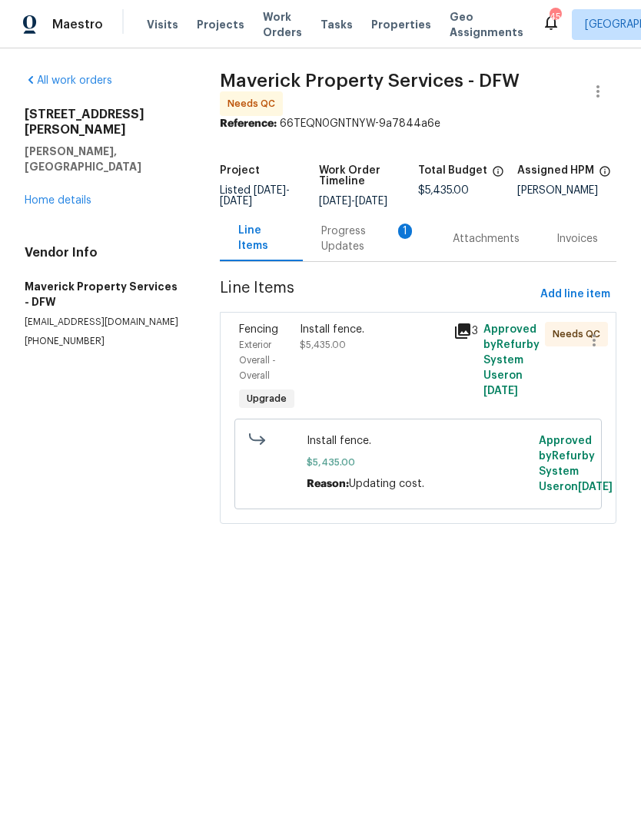
click at [374, 254] on div "Progress Updates 1" at bounding box center [368, 239] width 94 height 31
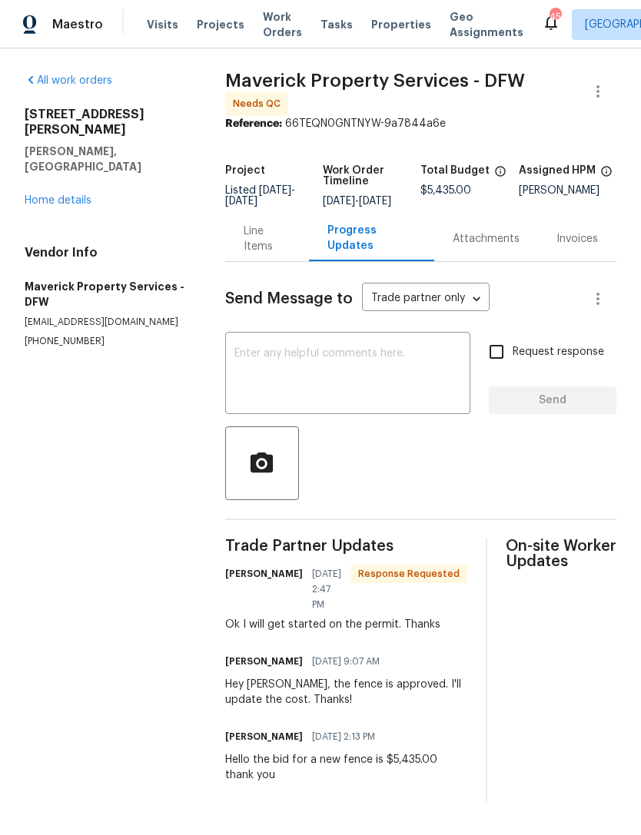
click at [84, 195] on link "Home details" at bounding box center [58, 200] width 67 height 11
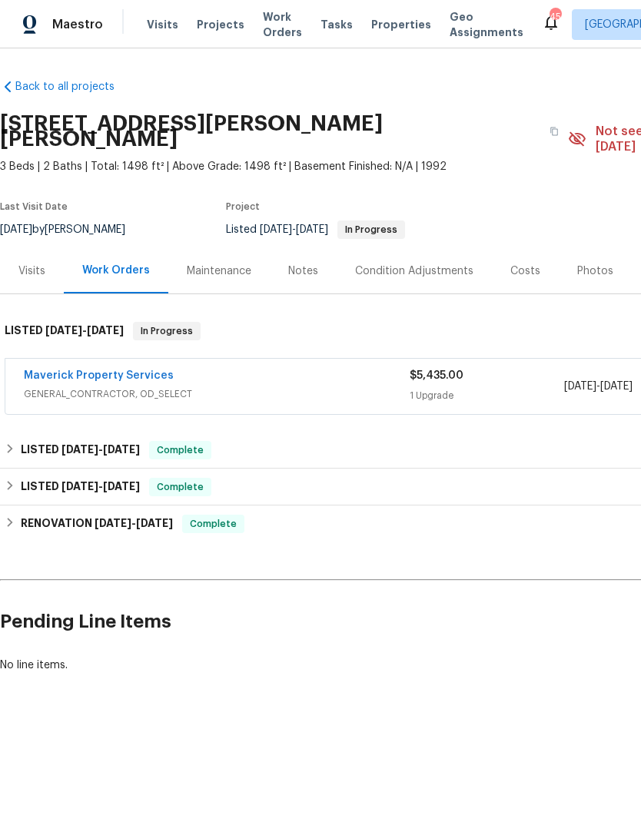
click at [383, 31] on span "Properties" at bounding box center [401, 24] width 60 height 15
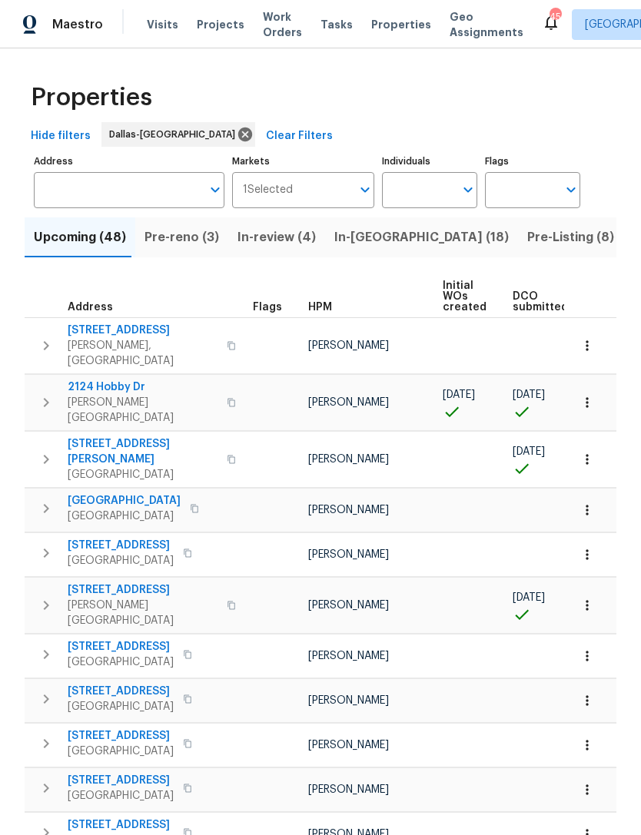
click at [428, 197] on input "Individuals" at bounding box center [418, 190] width 72 height 36
click at [417, 198] on input "Individuals" at bounding box center [418, 190] width 72 height 36
click at [272, 24] on span "Work Orders" at bounding box center [282, 24] width 39 height 31
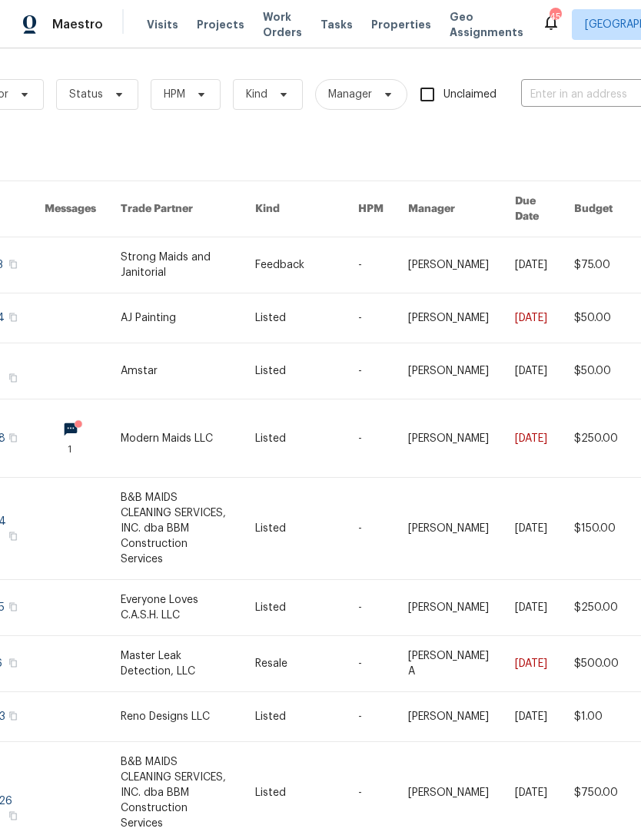
scroll to position [0, 128]
click at [588, 104] on input "text" at bounding box center [598, 95] width 154 height 24
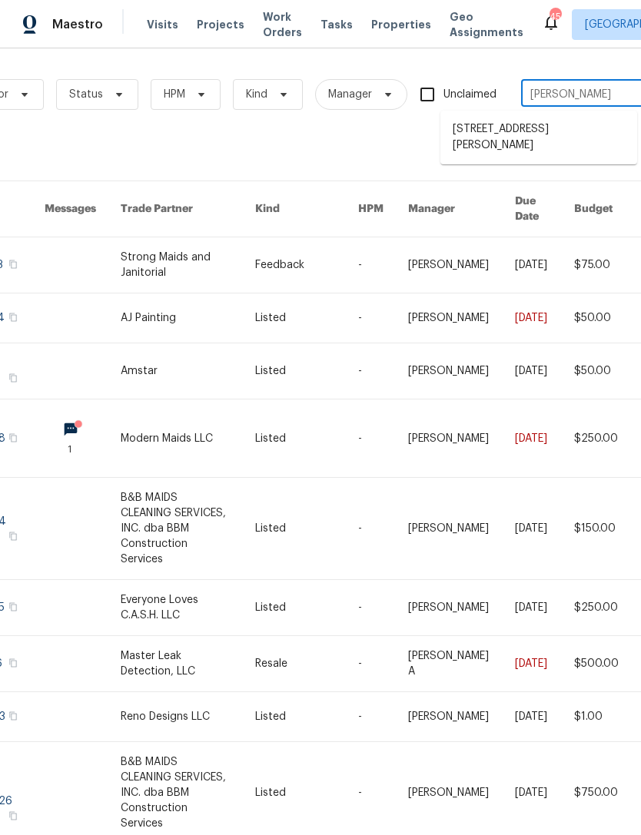
type input "alicia"
click at [265, 98] on span "Kind" at bounding box center [257, 94] width 22 height 15
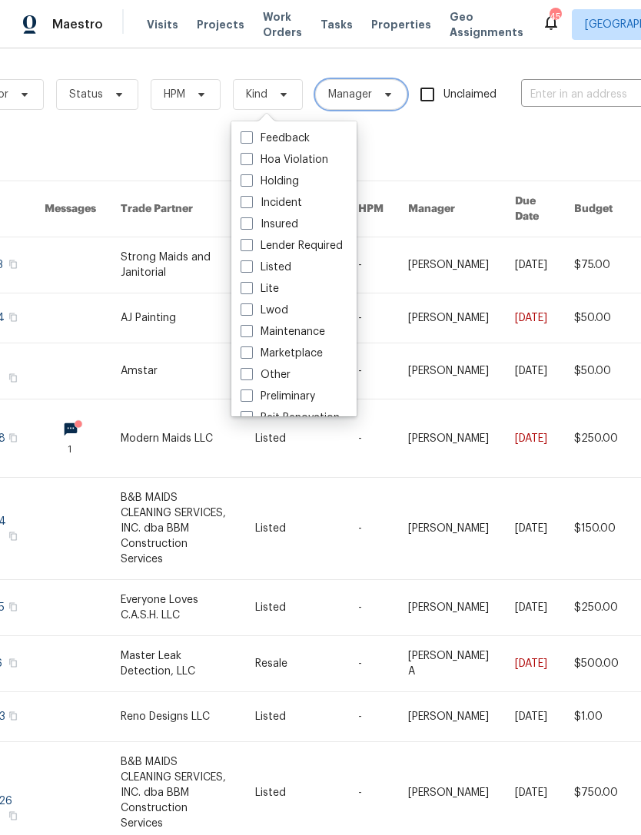
click at [356, 88] on span "Manager" at bounding box center [350, 94] width 44 height 15
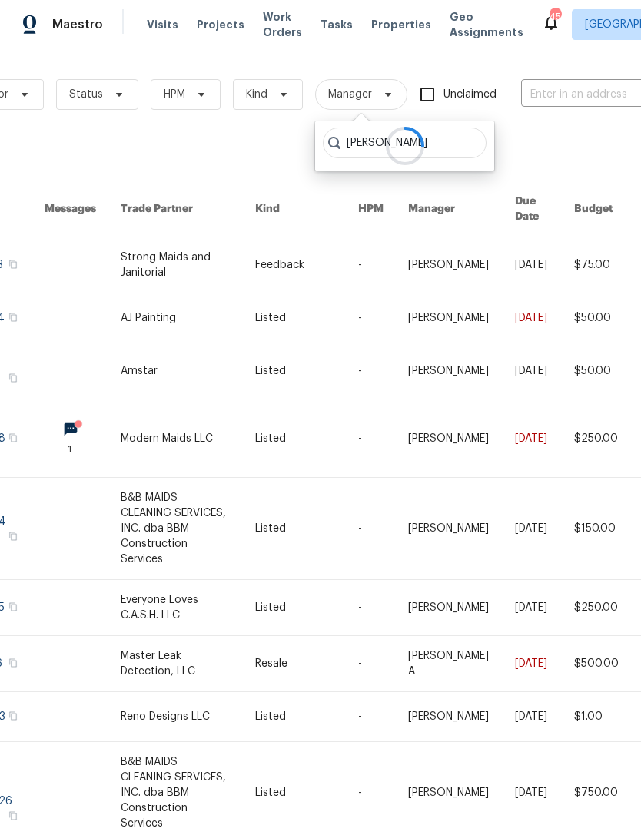
type input "Alicia"
click at [183, 92] on span "HPM" at bounding box center [175, 94] width 22 height 15
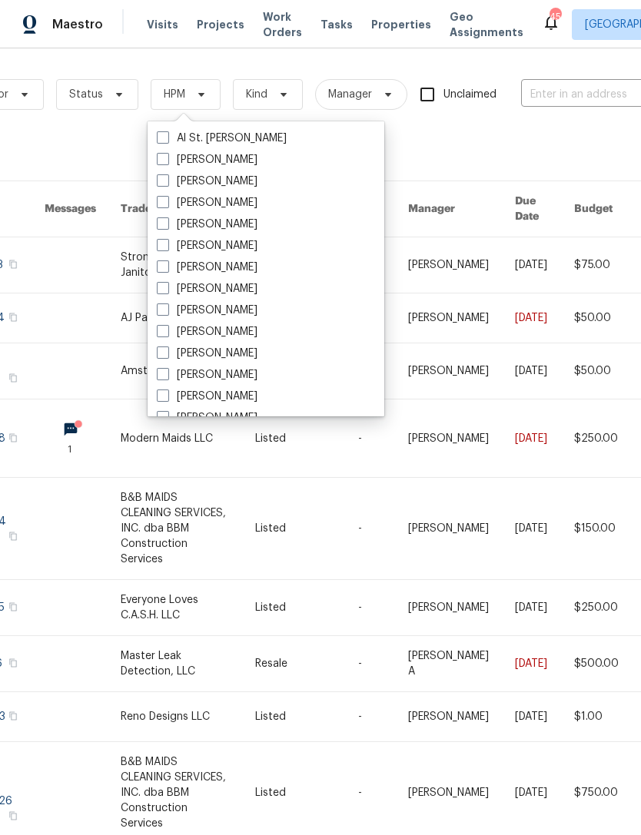
click at [217, 182] on label "[PERSON_NAME]" at bounding box center [207, 181] width 101 height 15
click at [167, 182] on input "[PERSON_NAME]" at bounding box center [162, 179] width 10 height 10
checkbox input "true"
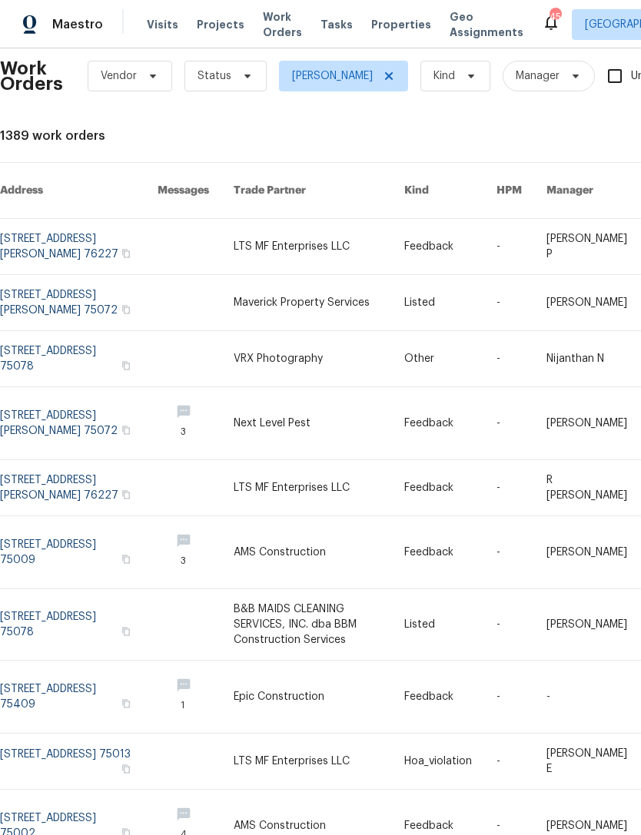
scroll to position [18, 0]
click at [295, 591] on link at bounding box center [318, 624] width 171 height 71
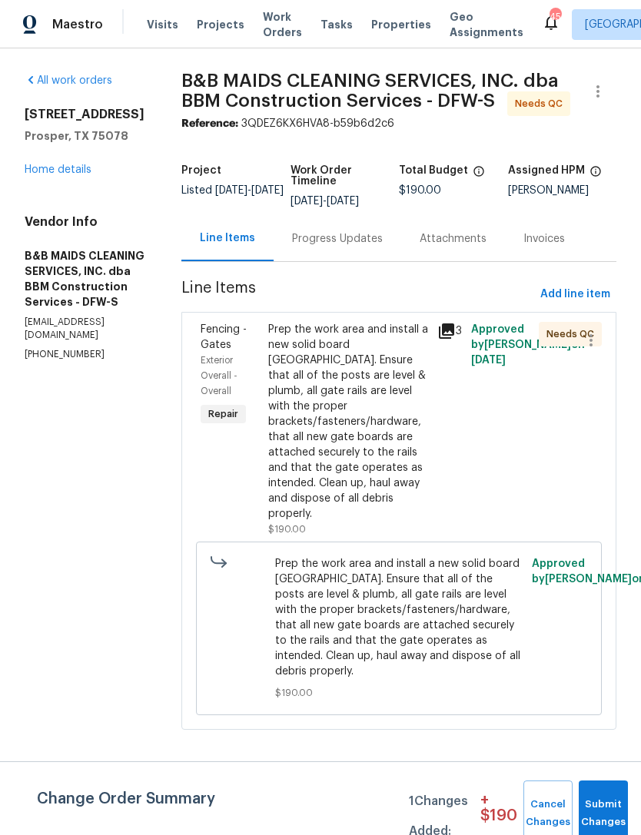
click at [363, 247] on div "Progress Updates" at bounding box center [337, 238] width 91 height 15
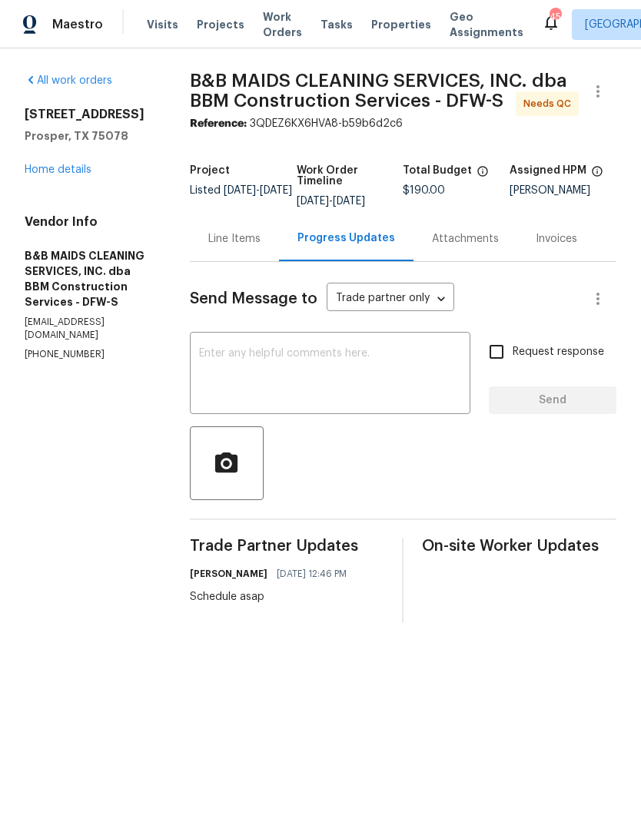
click at [153, 558] on section "All work orders 1070 Kent Dr Prosper, TX 75078 Home details Vendor Info B&B MAI…" at bounding box center [89, 348] width 128 height 550
click at [260, 247] on div "Line Items" at bounding box center [234, 238] width 52 height 15
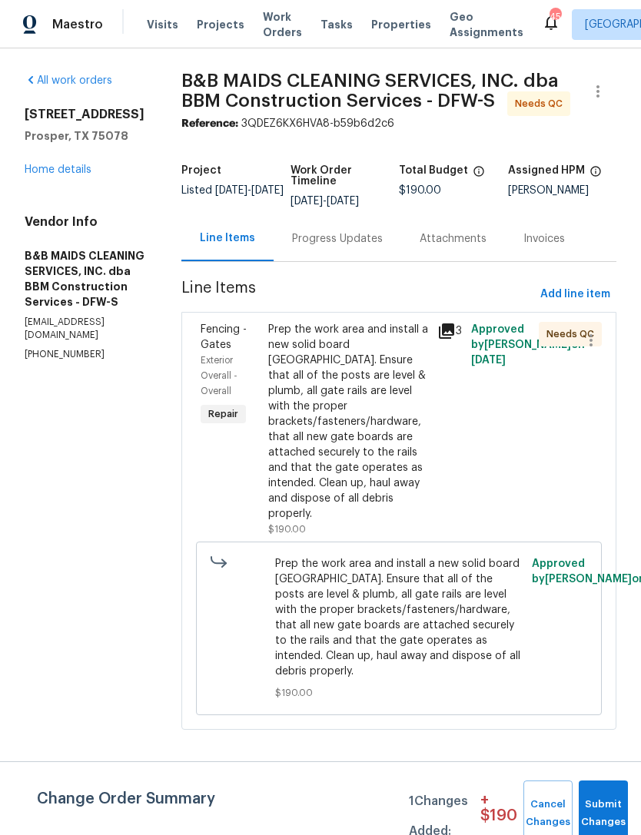
click at [356, 448] on div "Prep the work area and install a new solid board cedar gate. Ensure that all of…" at bounding box center [348, 422] width 160 height 200
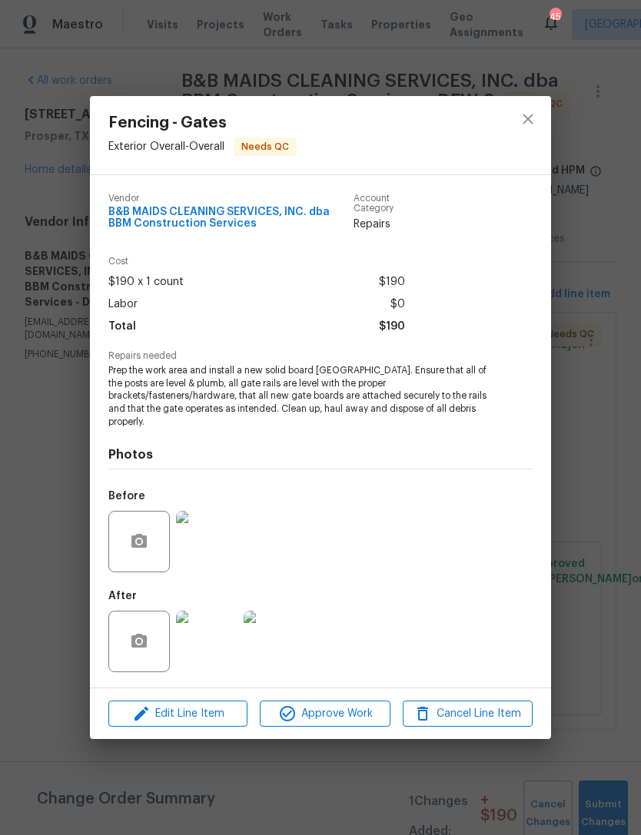
click at [215, 644] on img at bounding box center [206, 641] width 61 height 61
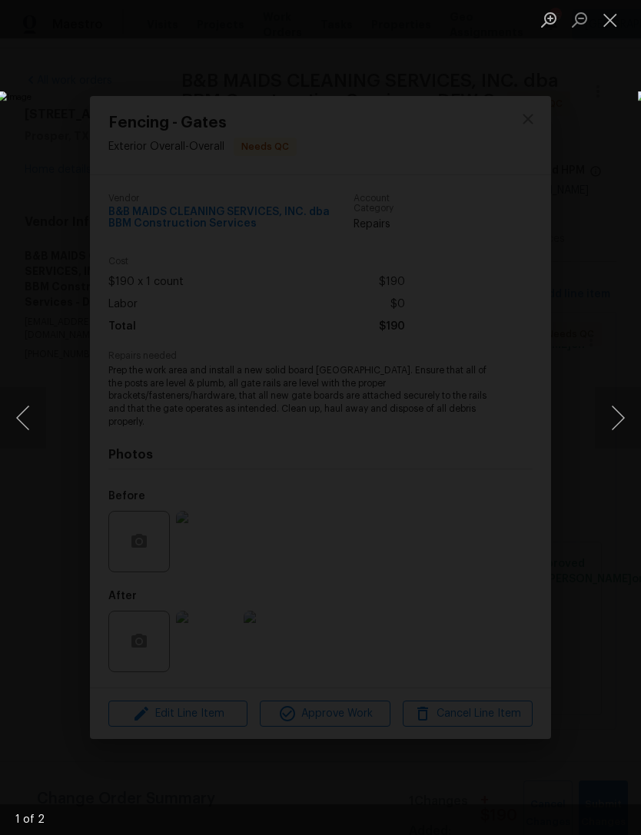
click at [616, 432] on button "Next image" at bounding box center [617, 417] width 46 height 61
click at [615, 22] on button "Close lightbox" at bounding box center [609, 19] width 31 height 27
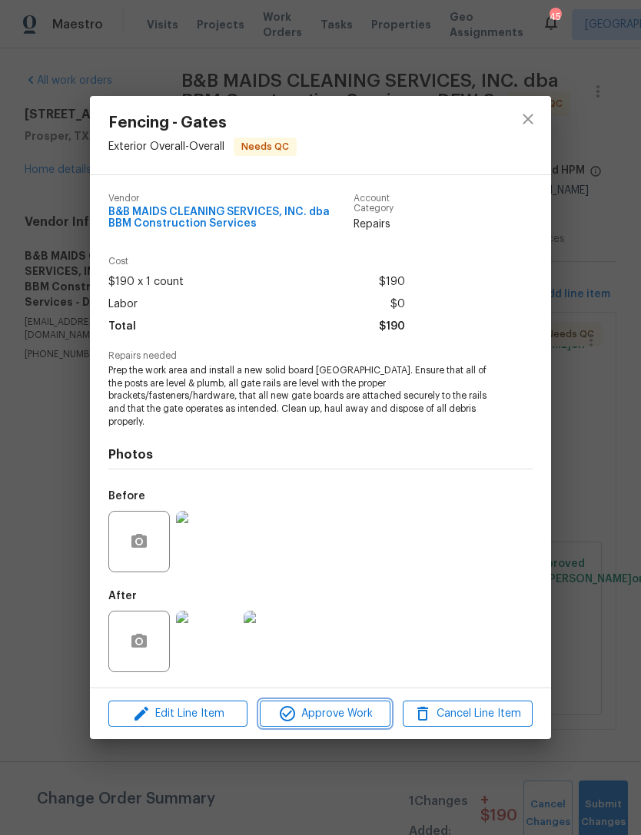
click at [353, 714] on span "Approve Work" at bounding box center [324, 713] width 121 height 19
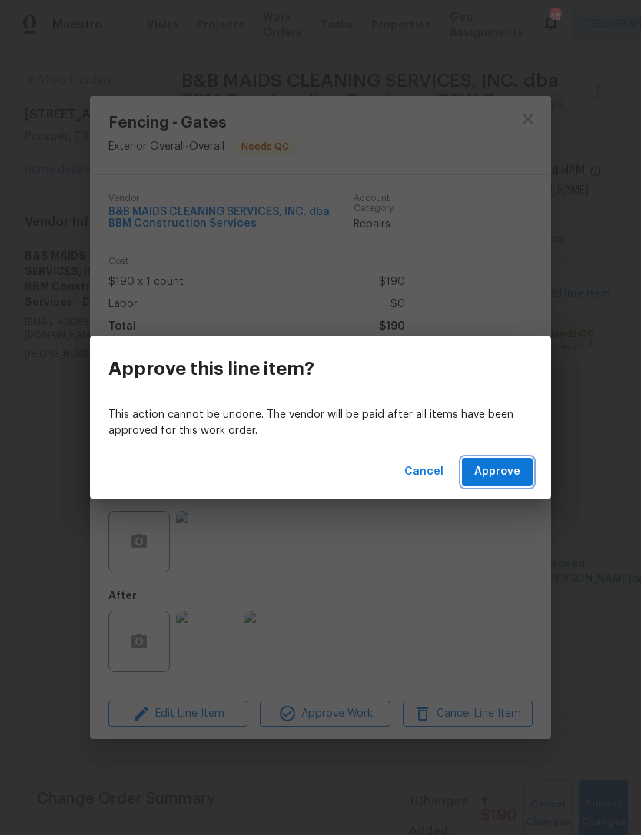
click at [510, 467] on span "Approve" at bounding box center [497, 471] width 46 height 19
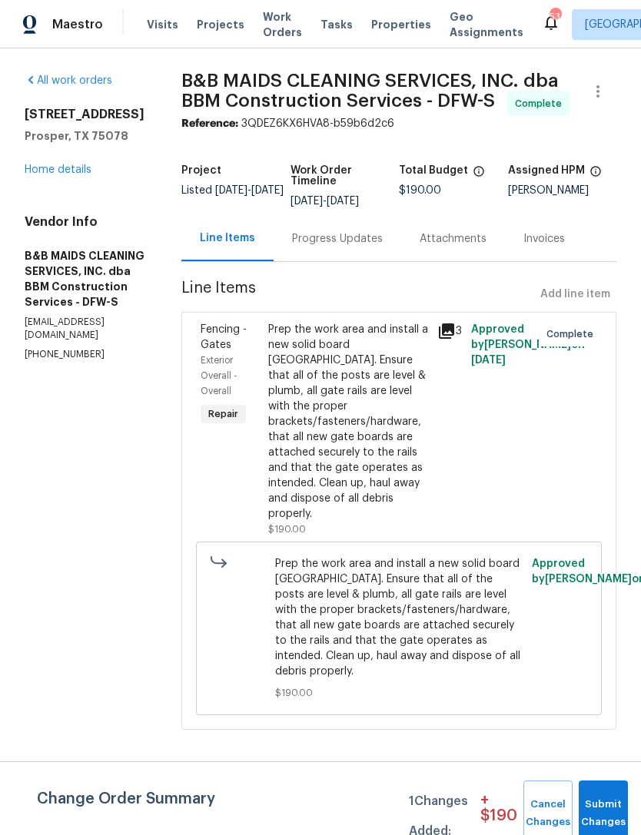
click at [276, 27] on span "Work Orders" at bounding box center [282, 24] width 39 height 31
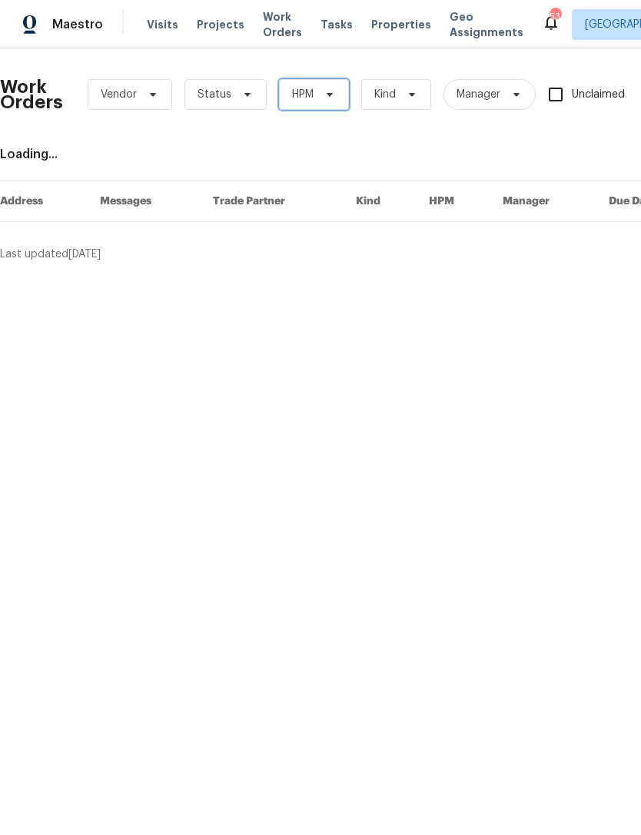
click at [328, 98] on icon at bounding box center [329, 94] width 12 height 12
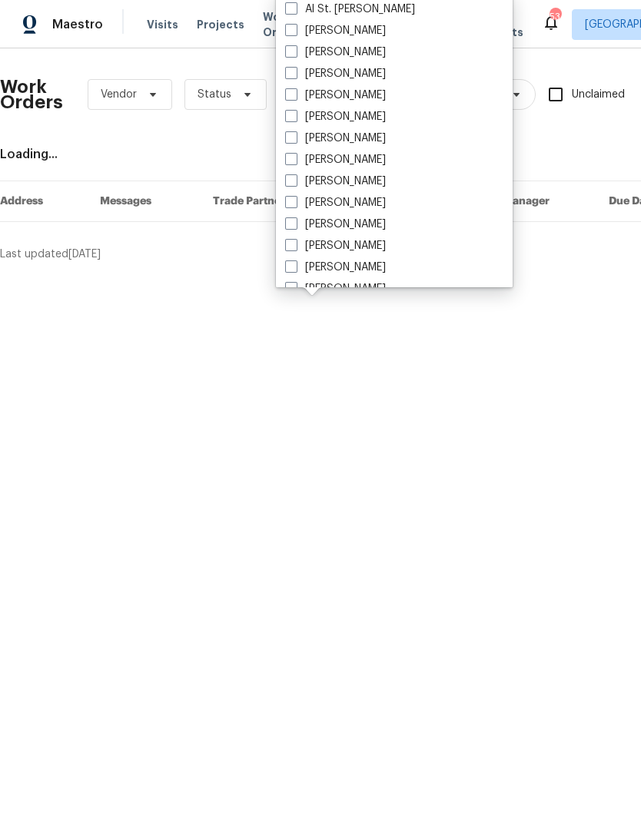
click at [340, 55] on label "[PERSON_NAME]" at bounding box center [335, 52] width 101 height 15
click at [295, 55] on input "[PERSON_NAME]" at bounding box center [290, 50] width 10 height 10
checkbox input "true"
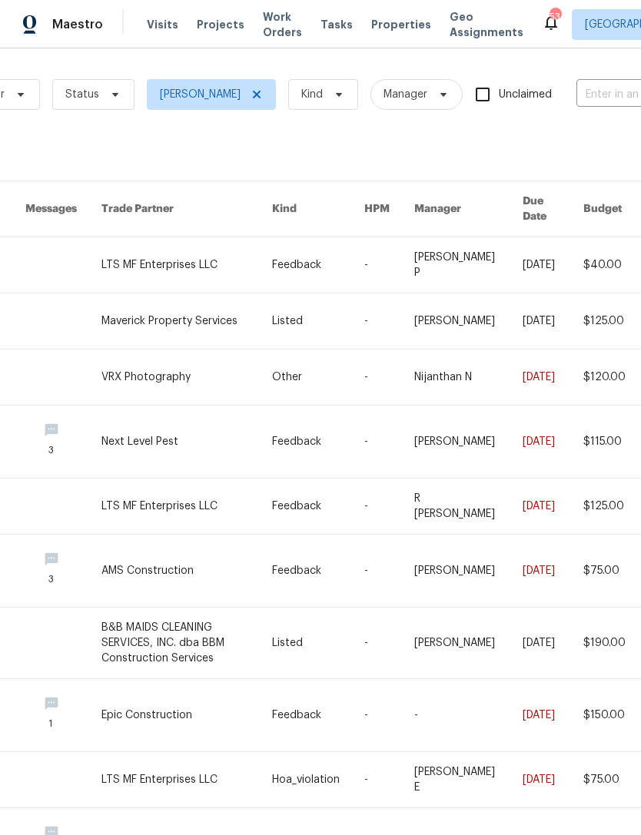
scroll to position [0, 132]
click at [118, 98] on span "Status" at bounding box center [93, 94] width 82 height 31
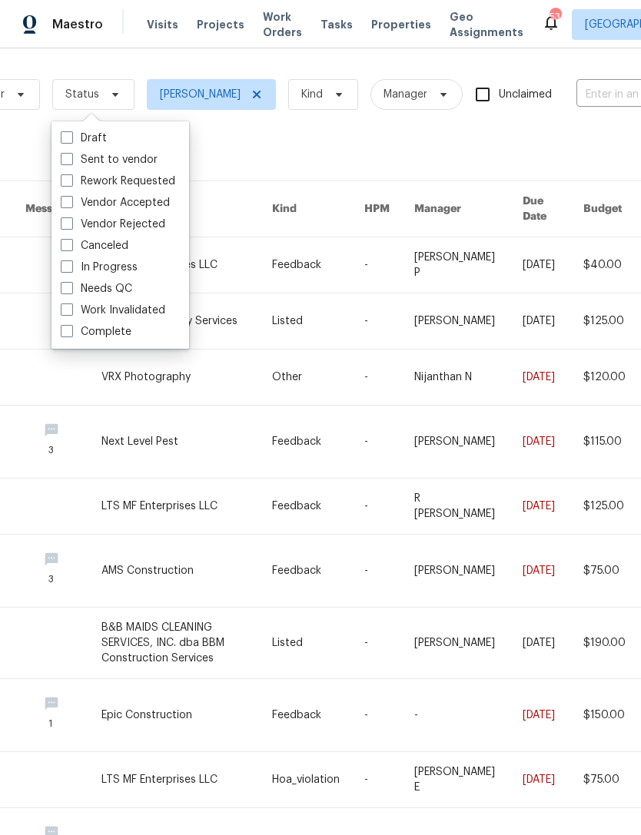
click at [119, 286] on label "Needs QC" at bounding box center [96, 288] width 71 height 15
click at [71, 286] on input "Needs QC" at bounding box center [66, 286] width 10 height 10
checkbox input "true"
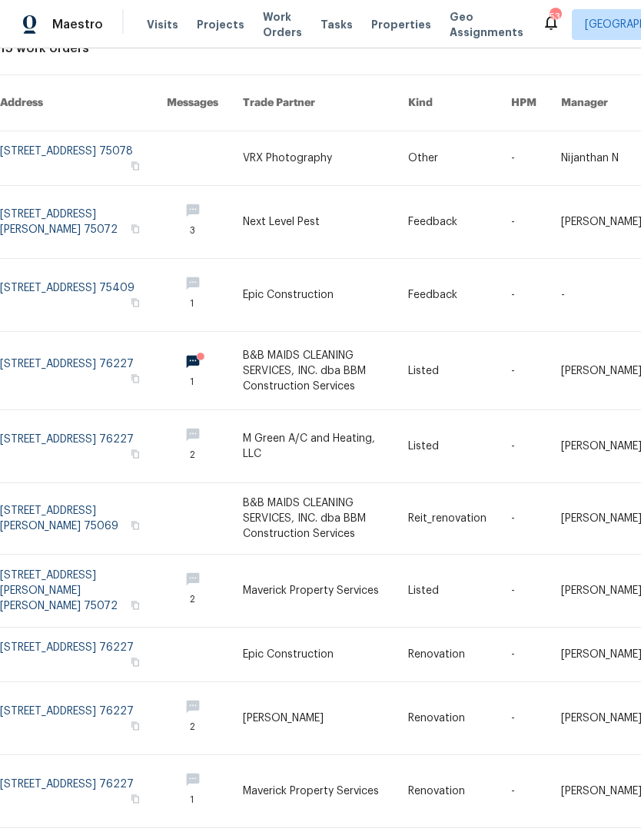
scroll to position [105, 0]
click at [59, 647] on link at bounding box center [83, 655] width 167 height 54
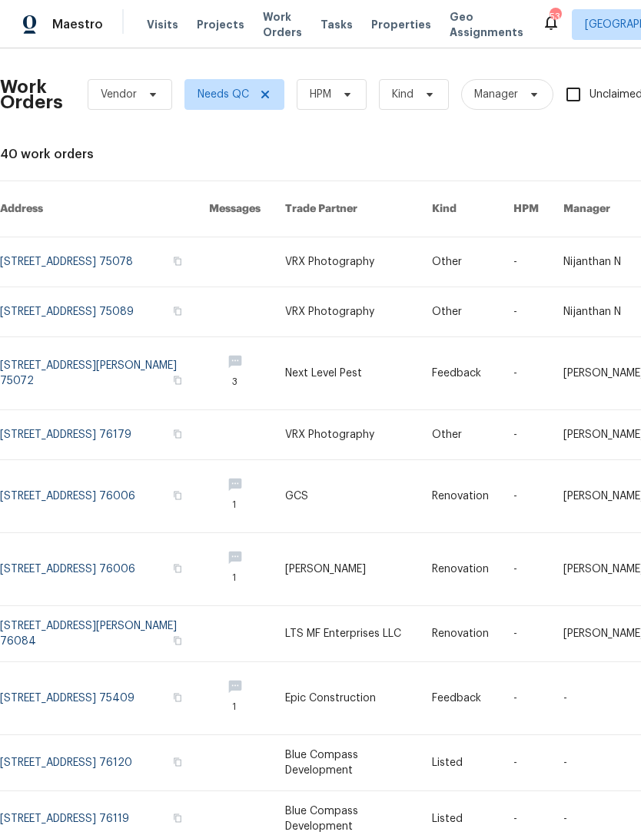
click at [171, 22] on span "Visits" at bounding box center [162, 24] width 31 height 15
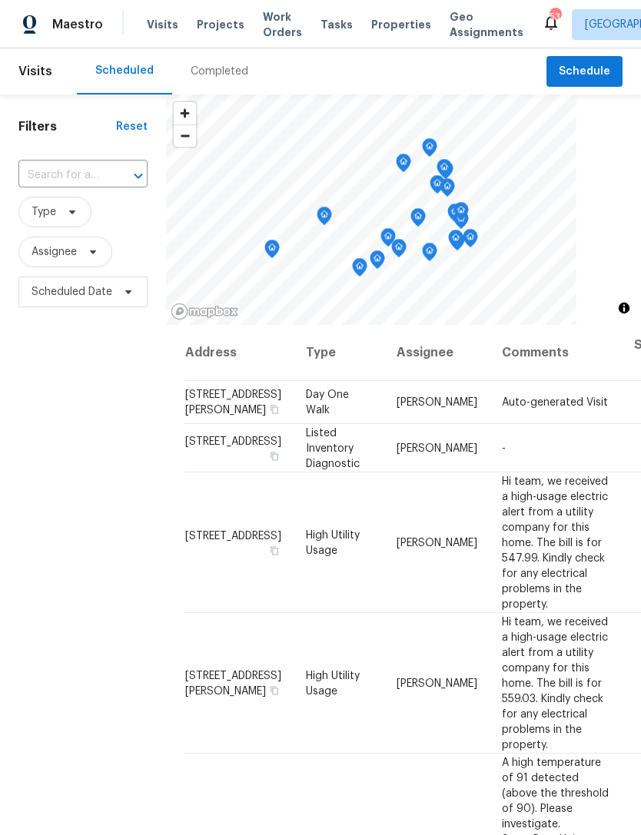
click at [221, 73] on div "Completed" at bounding box center [219, 71] width 58 height 15
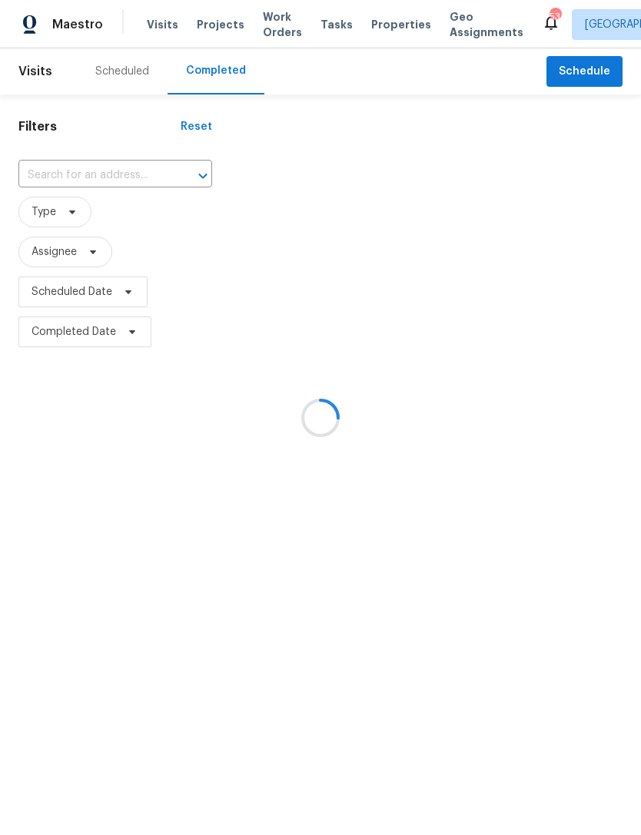
click at [119, 180] on div at bounding box center [320, 417] width 641 height 835
click at [168, 184] on div at bounding box center [320, 417] width 641 height 835
click at [131, 170] on div at bounding box center [320, 417] width 641 height 835
click at [131, 169] on div at bounding box center [320, 417] width 641 height 835
click at [138, 169] on div at bounding box center [320, 417] width 641 height 835
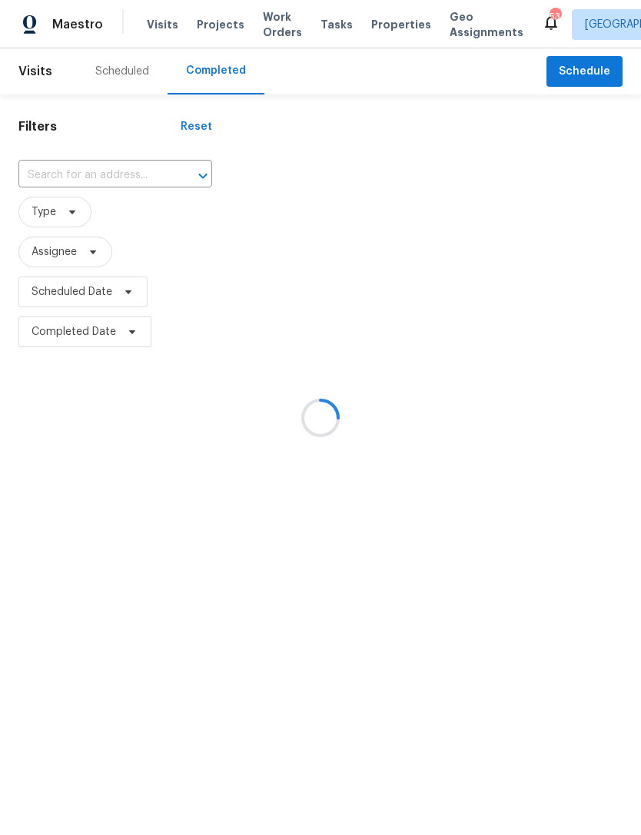
click at [140, 180] on div at bounding box center [320, 417] width 641 height 835
click at [140, 171] on div at bounding box center [320, 417] width 641 height 835
click at [141, 180] on div at bounding box center [320, 417] width 641 height 835
click at [134, 178] on div at bounding box center [320, 417] width 641 height 835
click at [133, 169] on div at bounding box center [320, 417] width 641 height 835
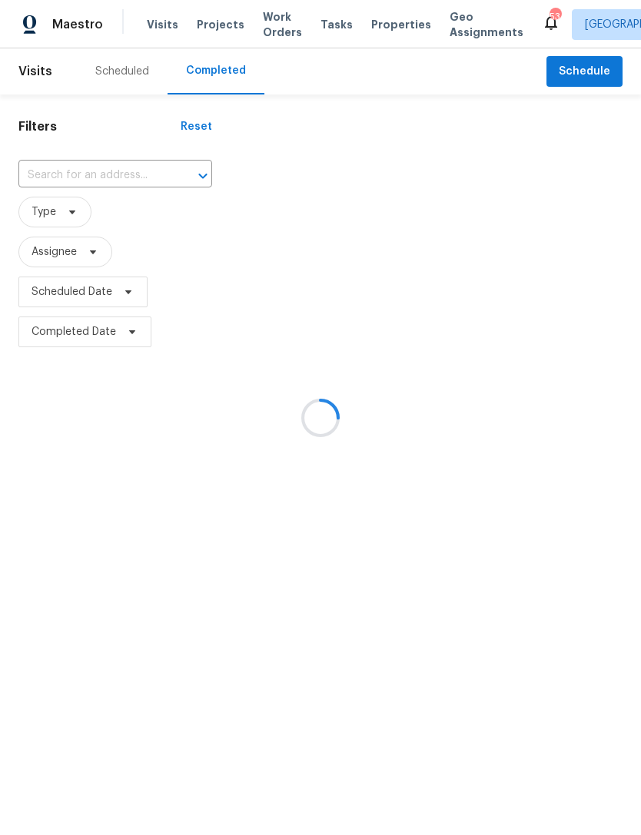
click at [128, 189] on div at bounding box center [320, 417] width 641 height 835
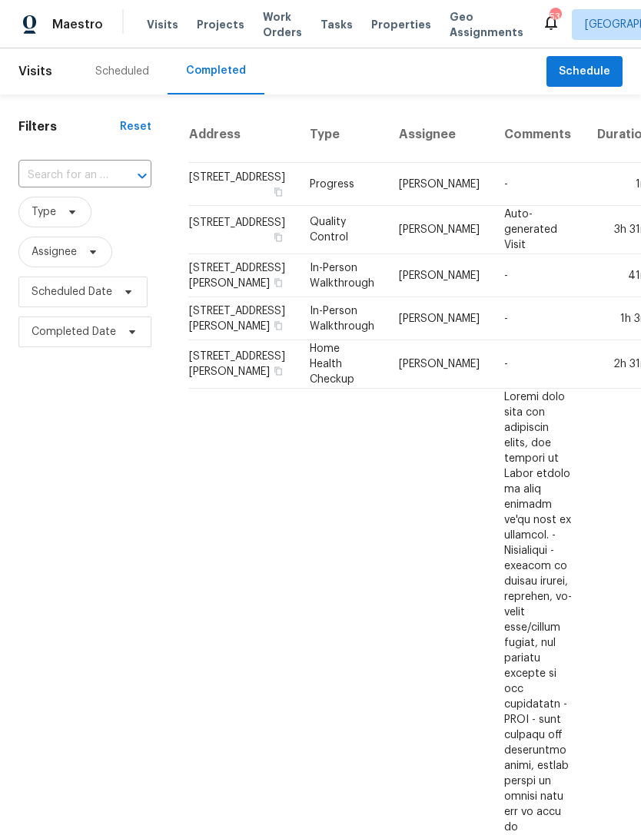
click at [50, 167] on input "text" at bounding box center [63, 176] width 90 height 24
type input "5024 e"
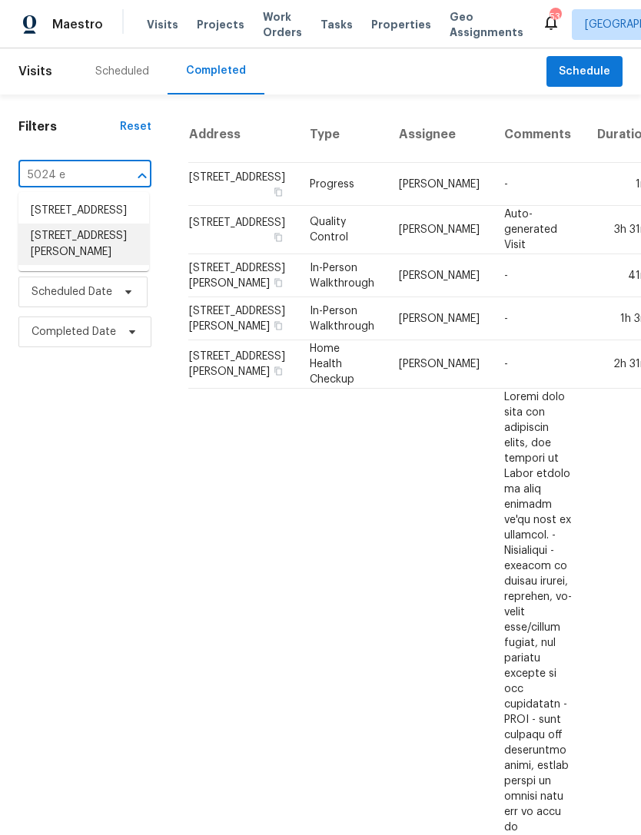
click at [93, 265] on li "[STREET_ADDRESS][PERSON_NAME]" at bounding box center [83, 244] width 131 height 41
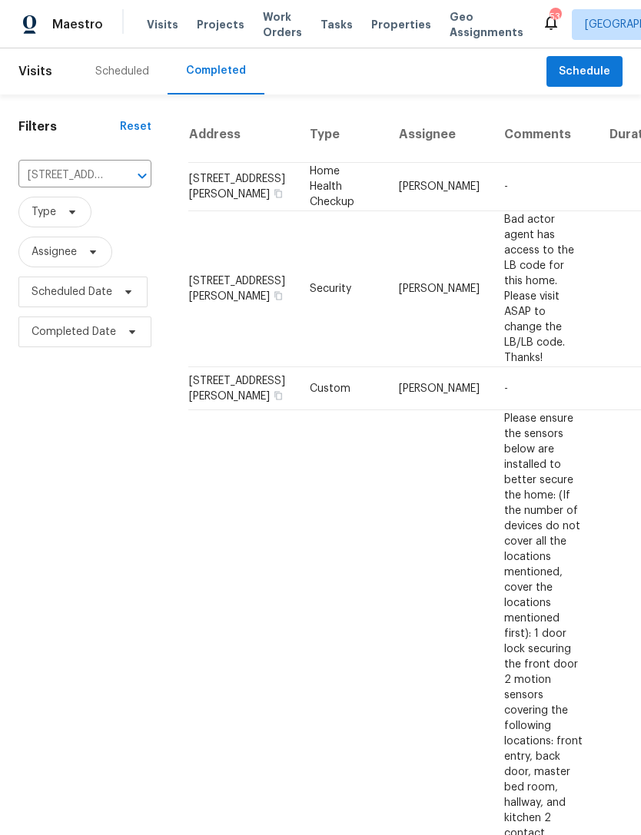
click at [297, 211] on td "Home Health Checkup" at bounding box center [341, 187] width 89 height 48
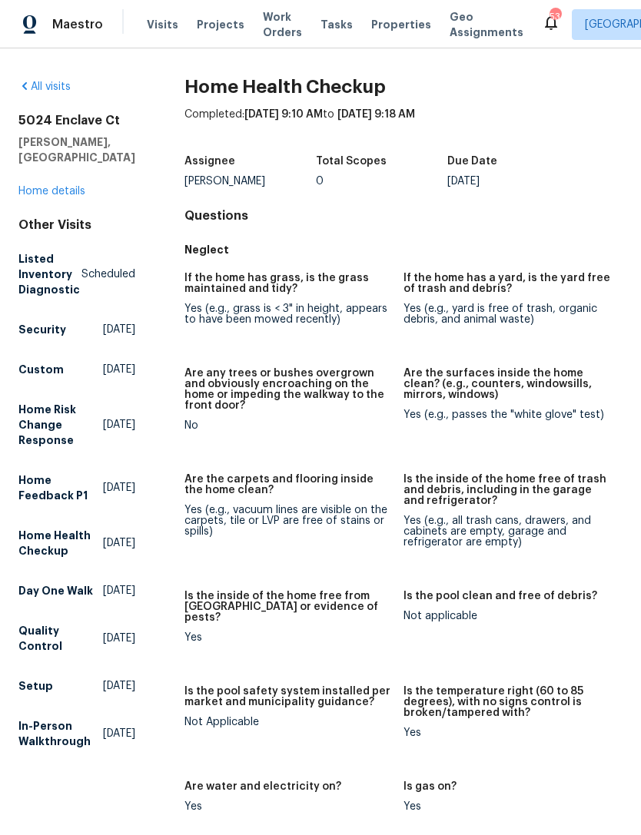
click at [333, 595] on h5 "Is the inside of the home free from [GEOGRAPHIC_DATA] or evidence of pests?" at bounding box center [287, 607] width 207 height 32
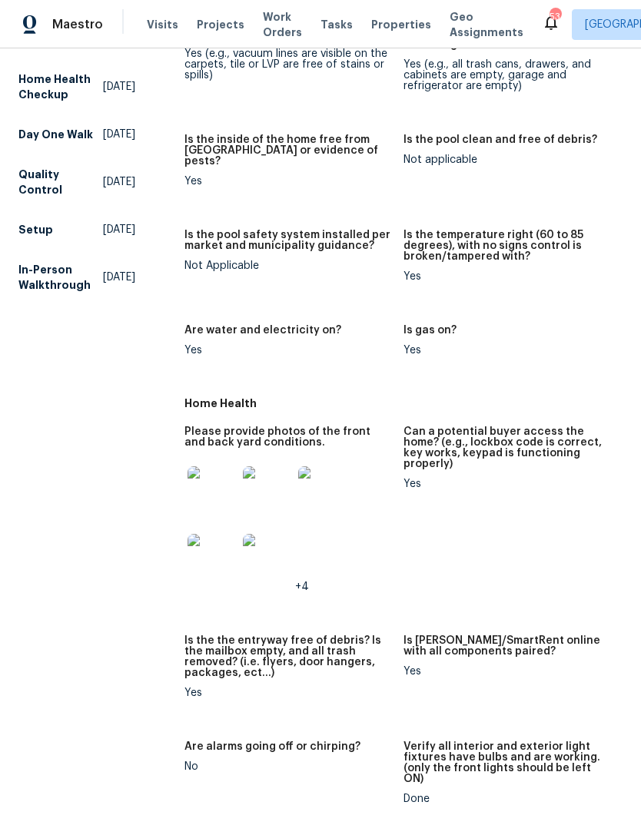
scroll to position [548, 0]
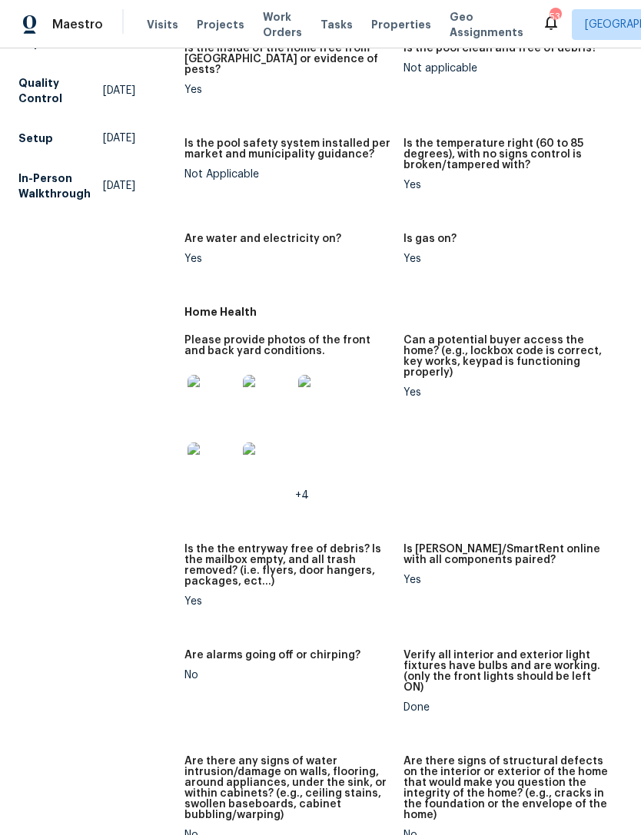
click at [226, 379] on img at bounding box center [211, 399] width 49 height 49
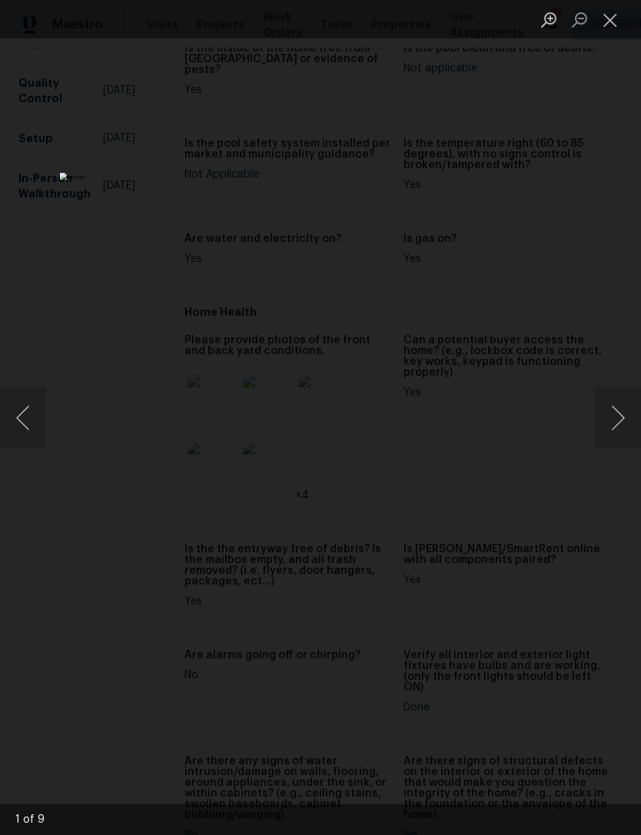
click at [613, 439] on button "Next image" at bounding box center [617, 417] width 46 height 61
click at [615, 436] on button "Next image" at bounding box center [617, 417] width 46 height 61
click at [610, 424] on button "Next image" at bounding box center [617, 417] width 46 height 61
click at [611, 443] on button "Next image" at bounding box center [617, 417] width 46 height 61
click at [611, 419] on button "Next image" at bounding box center [617, 417] width 46 height 61
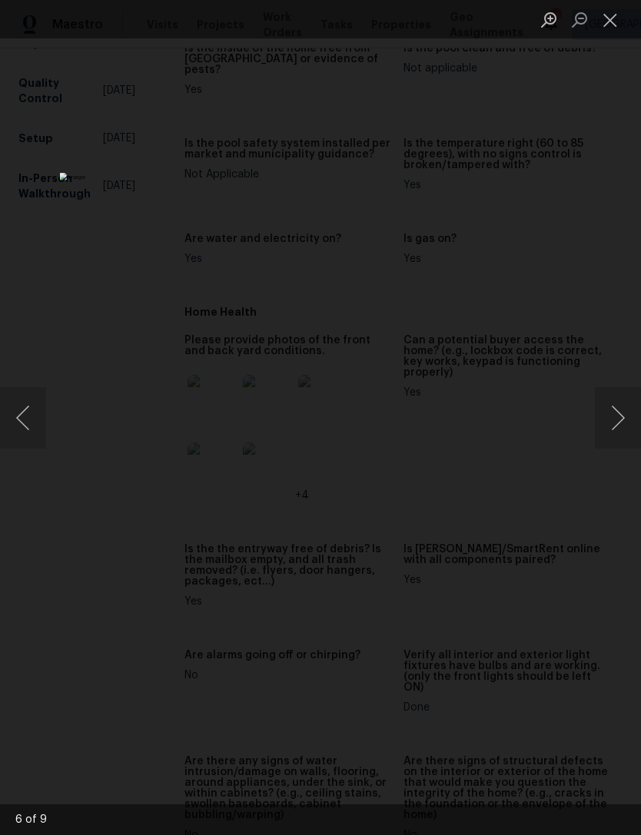
click at [618, 432] on button "Next image" at bounding box center [617, 417] width 46 height 61
click at [606, 442] on button "Next image" at bounding box center [617, 417] width 46 height 61
click at [611, 419] on button "Next image" at bounding box center [617, 417] width 46 height 61
click at [605, 422] on button "Next image" at bounding box center [617, 417] width 46 height 61
click at [612, 298] on div "Lightbox" at bounding box center [320, 417] width 641 height 835
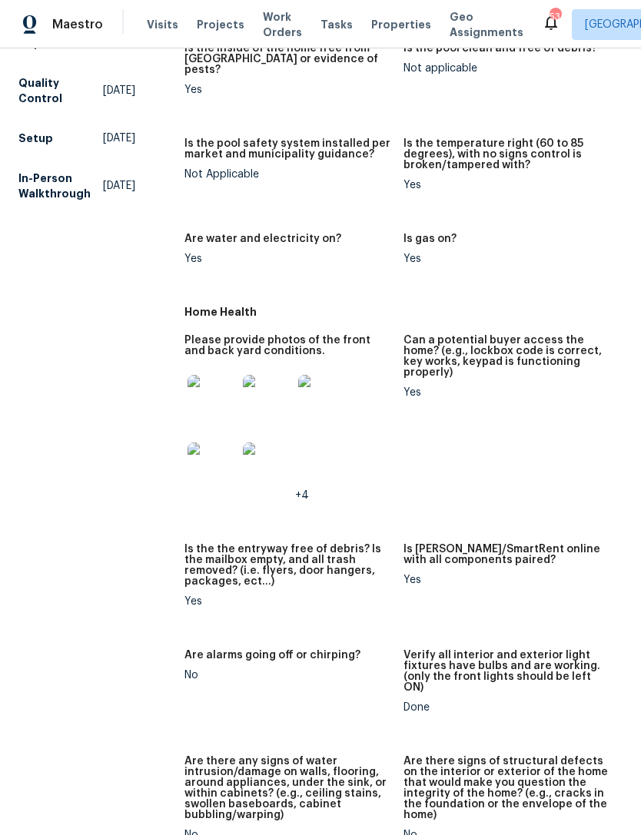
click at [624, 28] on button "Close lightbox" at bounding box center [609, 19] width 31 height 27
click at [267, 38] on span "Work Orders" at bounding box center [282, 24] width 39 height 31
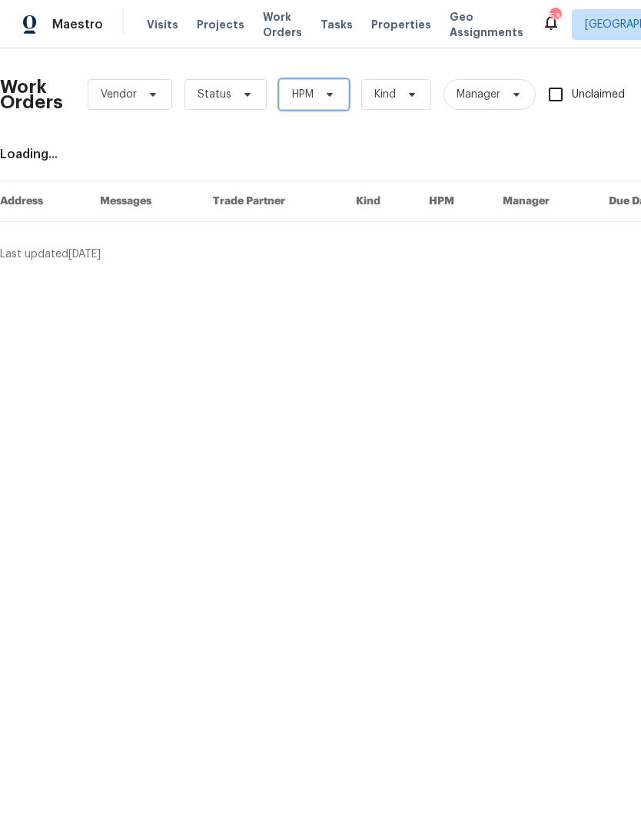
click at [319, 88] on span "HPM" at bounding box center [314, 94] width 70 height 31
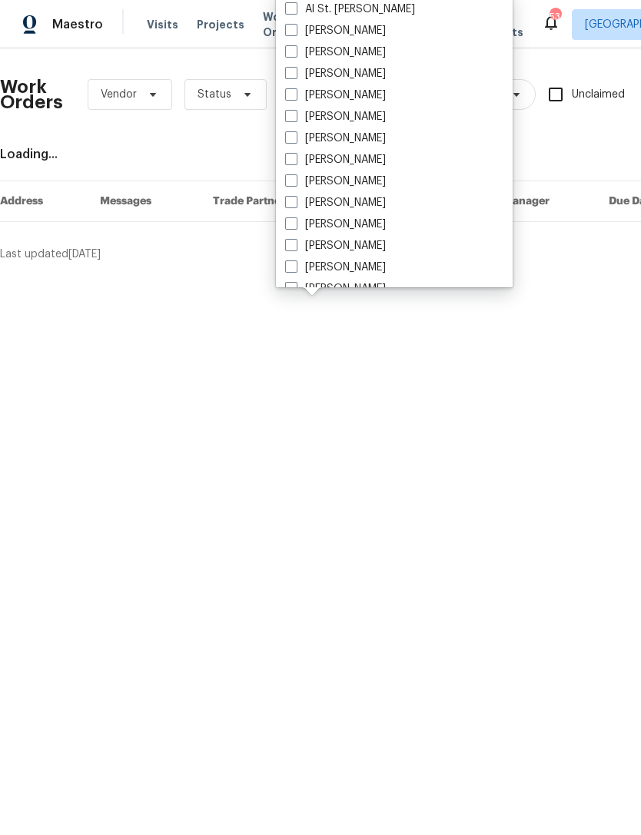
click at [349, 58] on label "[PERSON_NAME]" at bounding box center [335, 52] width 101 height 15
click at [295, 55] on input "[PERSON_NAME]" at bounding box center [290, 50] width 10 height 10
checkbox input "true"
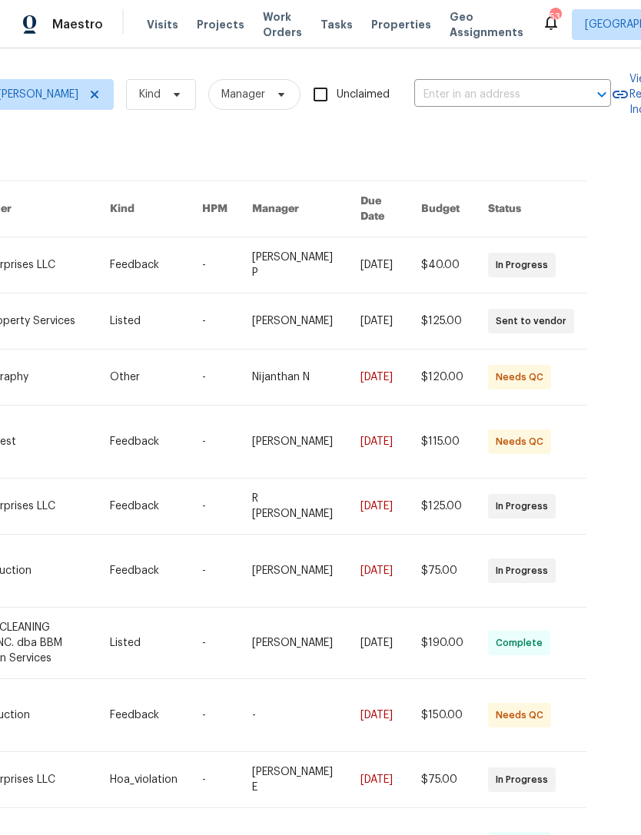
scroll to position [0, 293]
